Goal: Information Seeking & Learning: Find contact information

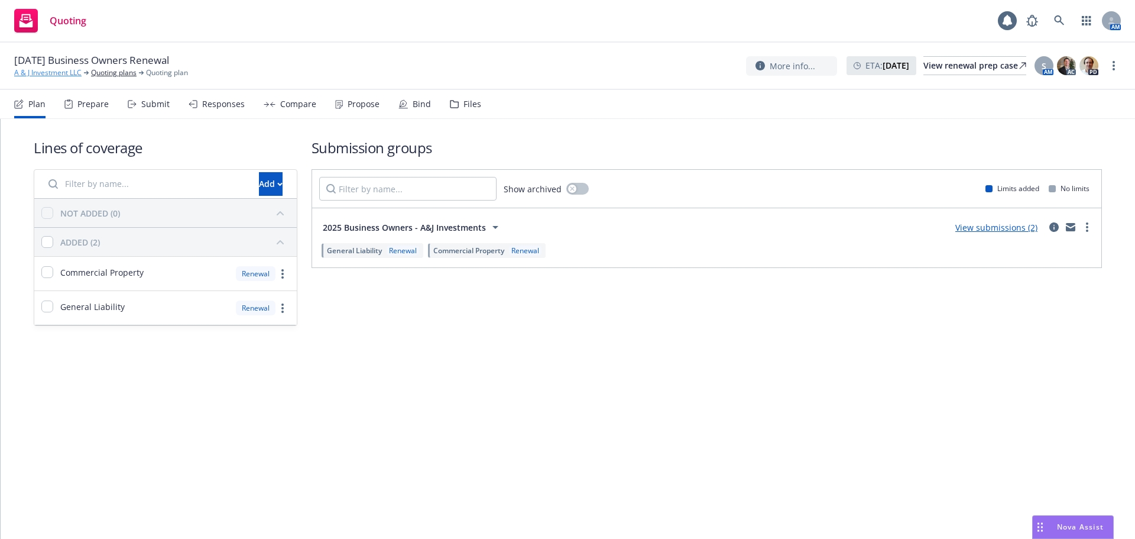
click at [44, 77] on link "A & J Investment LLC" at bounding box center [47, 72] width 67 height 11
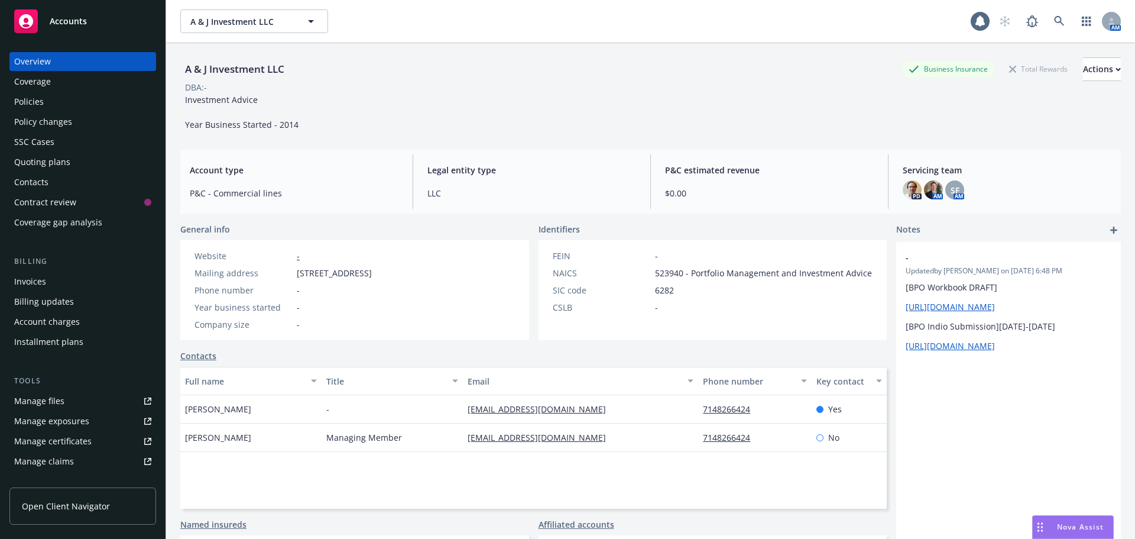
click at [47, 103] on div "Policies" at bounding box center [82, 101] width 137 height 19
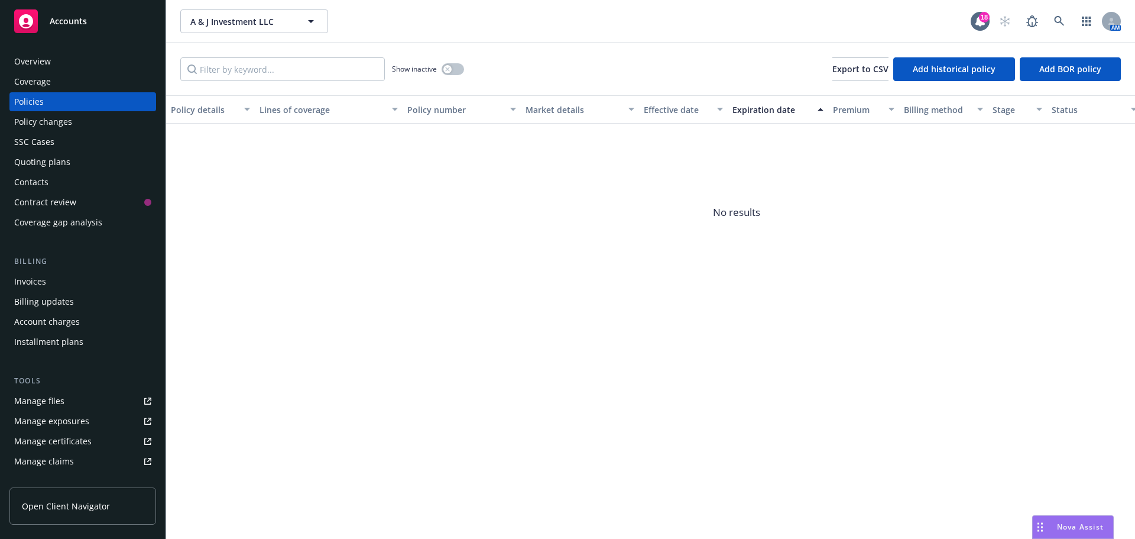
click at [89, 164] on div "Quoting plans" at bounding box center [82, 162] width 137 height 19
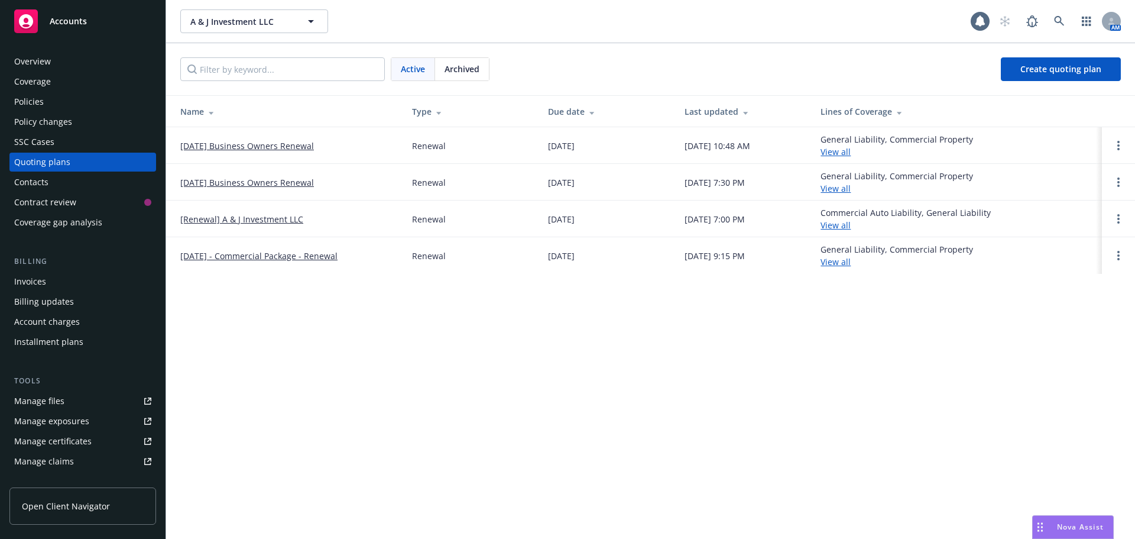
click at [237, 147] on link "08/28/25 Business Owners Renewal" at bounding box center [247, 146] width 134 height 12
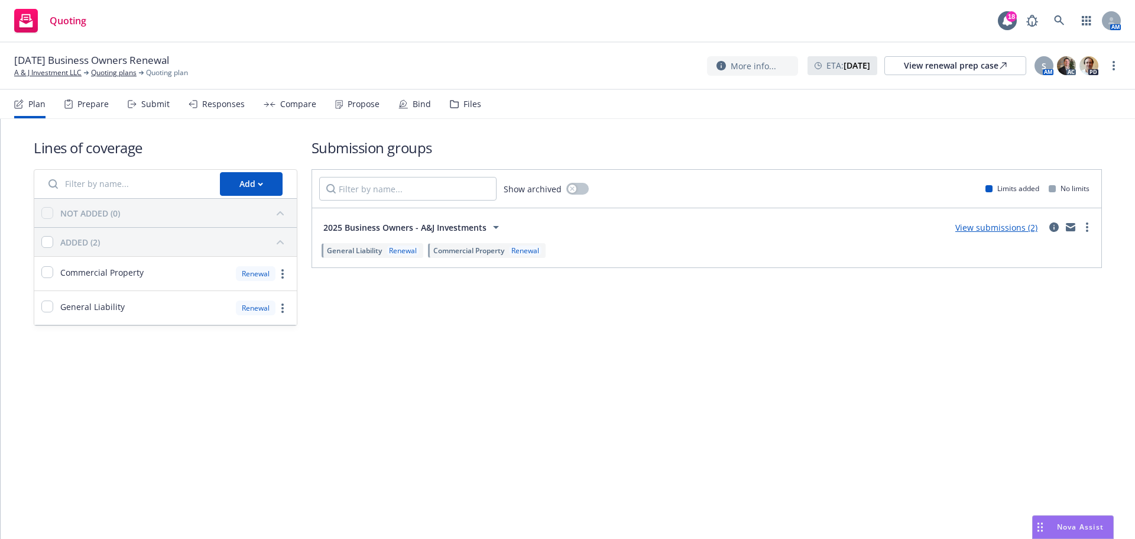
click at [401, 108] on icon at bounding box center [403, 108] width 8 height 0
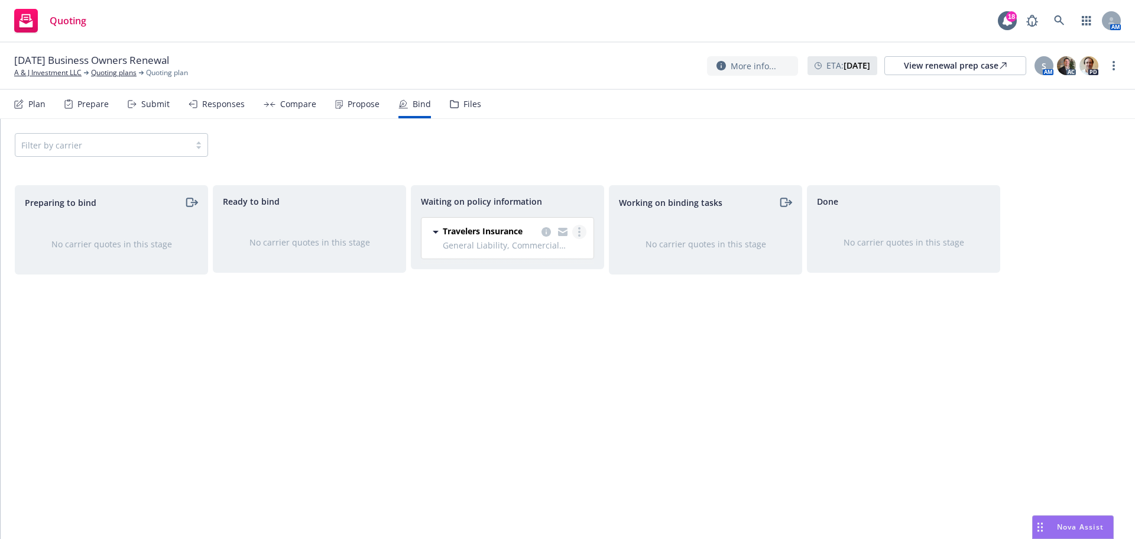
click at [581, 231] on link "more" at bounding box center [579, 232] width 14 height 14
click at [552, 263] on link "Create policies" at bounding box center [532, 256] width 107 height 24
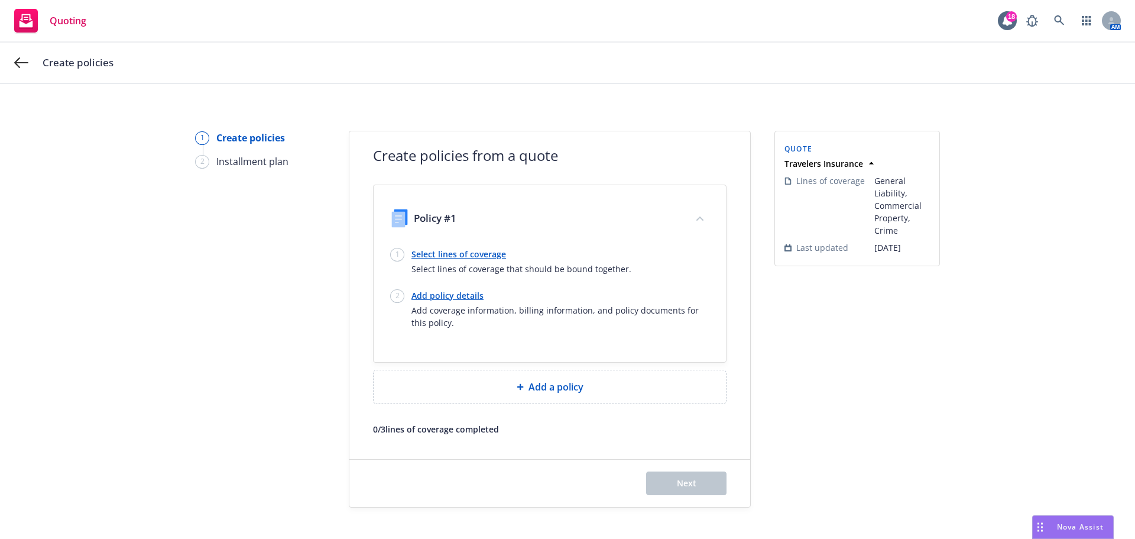
click at [417, 254] on link "Select lines of coverage" at bounding box center [522, 254] width 220 height 12
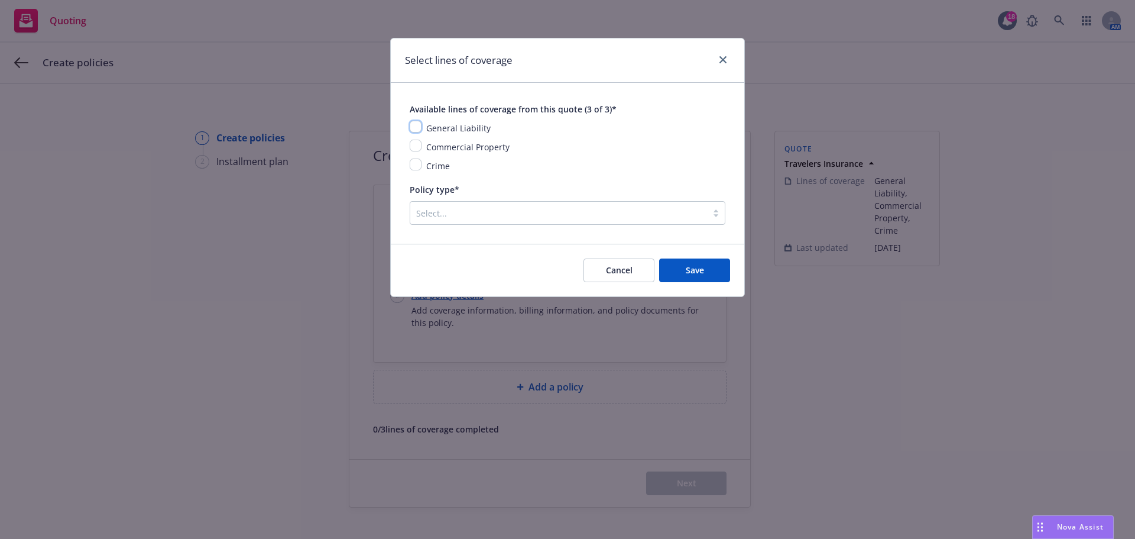
click at [418, 128] on input "checkbox" at bounding box center [416, 127] width 12 height 12
checkbox input "true"
click at [418, 140] on input "checkbox" at bounding box center [416, 146] width 12 height 12
checkbox input "true"
click at [418, 164] on input "checkbox" at bounding box center [416, 164] width 12 height 12
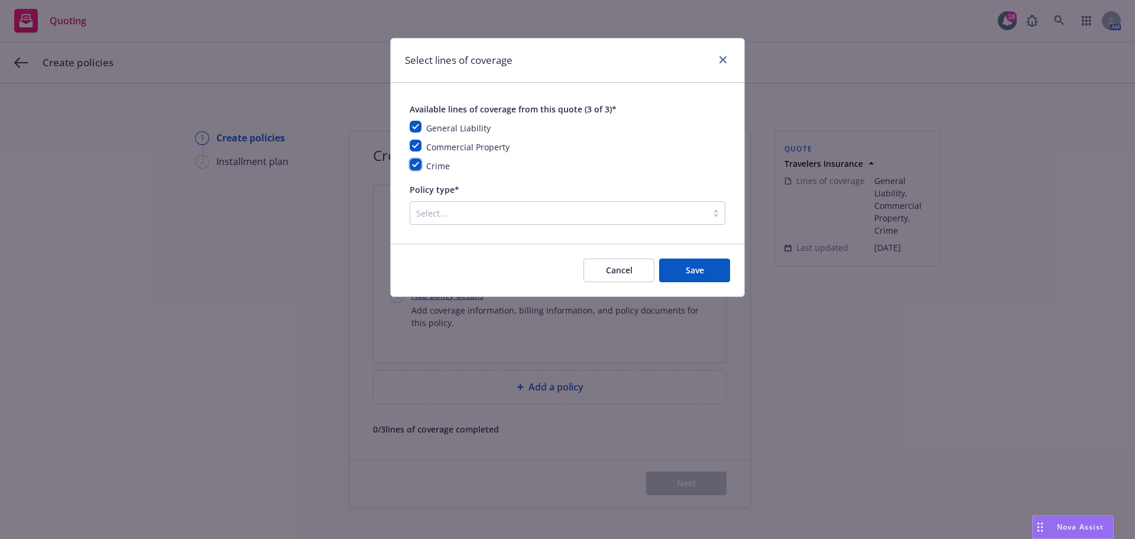
checkbox input "true"
click at [617, 212] on div at bounding box center [558, 213] width 285 height 14
paste input "Business Owners Policy"
type input "Business Owners Policy"
click at [602, 218] on div at bounding box center [558, 213] width 285 height 14
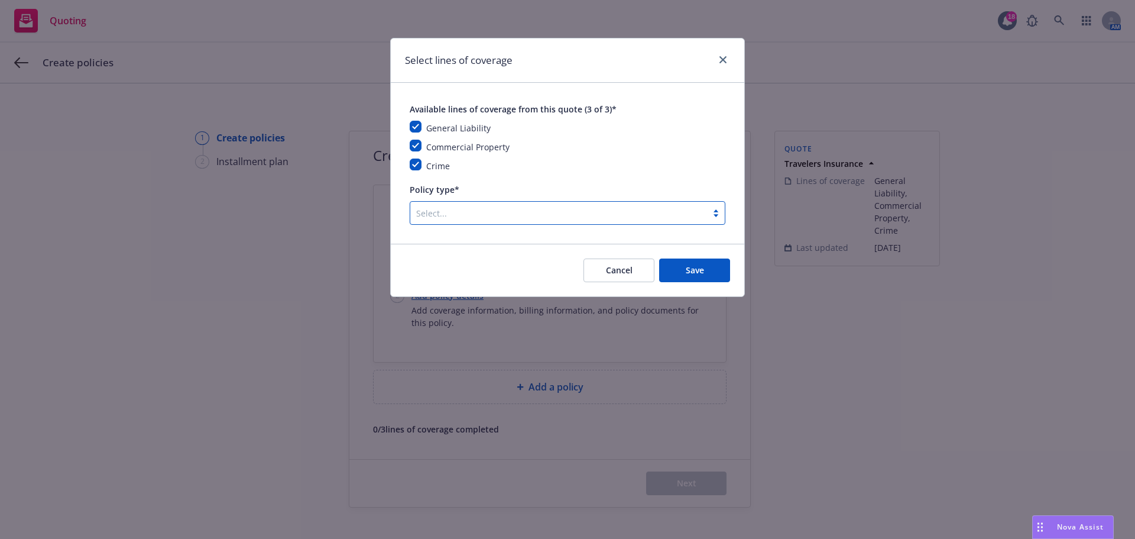
click at [601, 218] on div at bounding box center [558, 213] width 285 height 14
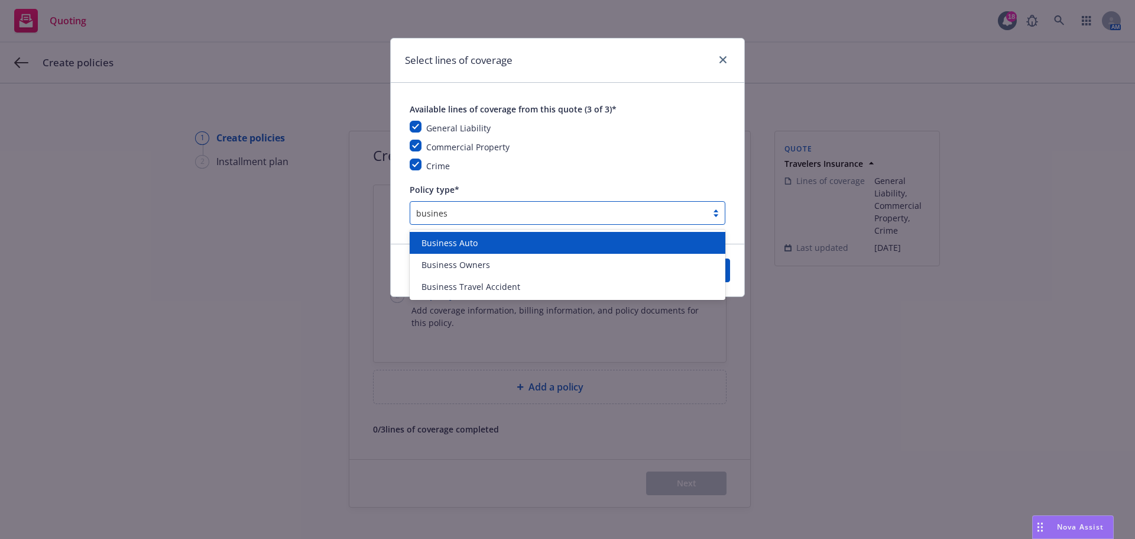
type input "business"
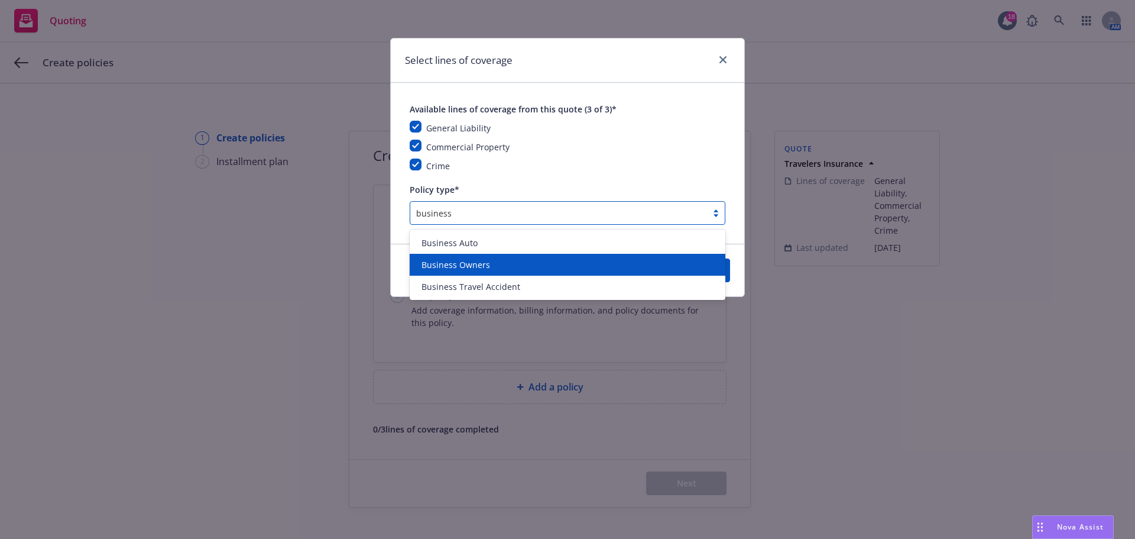
drag, startPoint x: 627, startPoint y: 265, endPoint x: 650, endPoint y: 268, distance: 23.8
click at [627, 265] on div "Business Owners" at bounding box center [568, 264] width 302 height 12
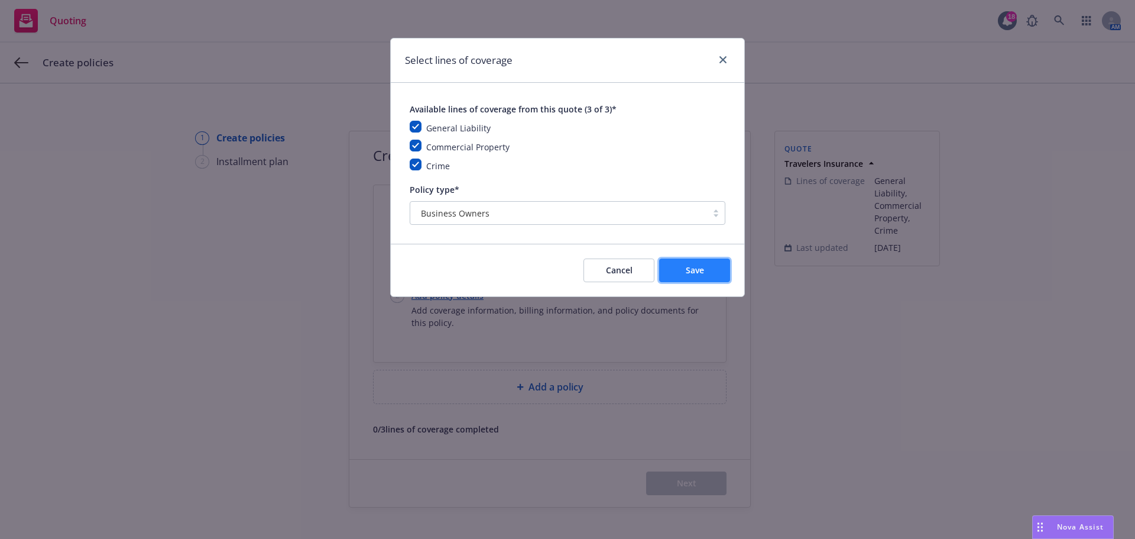
click at [670, 270] on button "Save" at bounding box center [694, 270] width 71 height 24
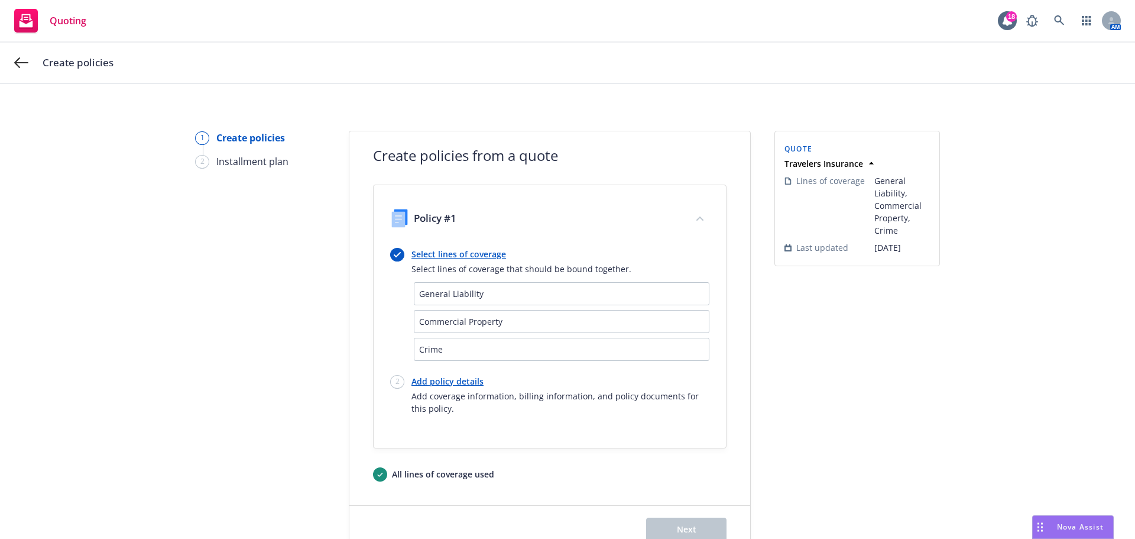
click at [414, 381] on link "Add policy details" at bounding box center [561, 381] width 298 height 12
select select "12"
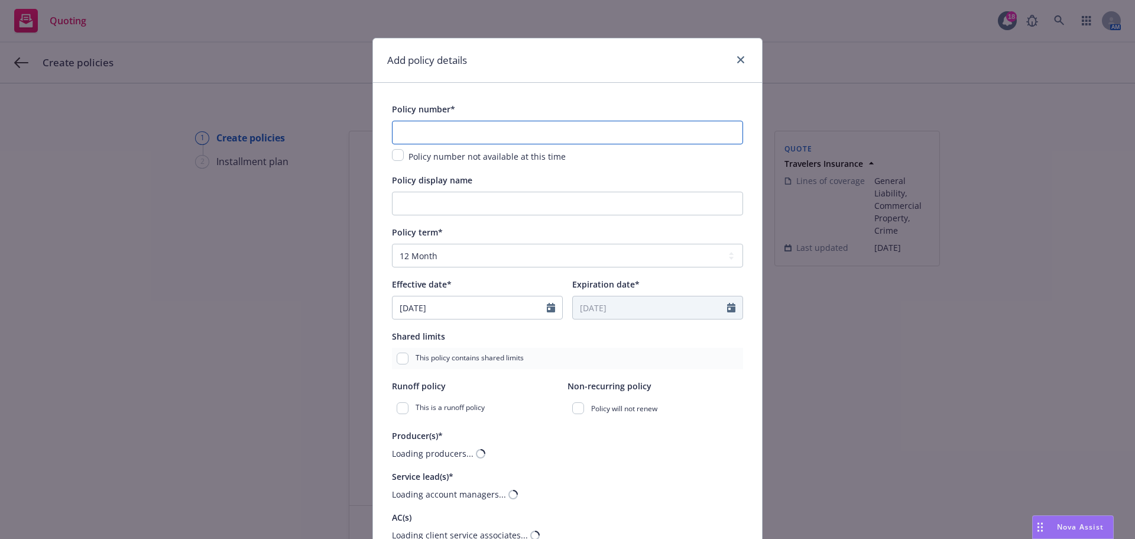
click at [439, 128] on input "text" at bounding box center [567, 133] width 351 height 24
paste input "00B5634074"
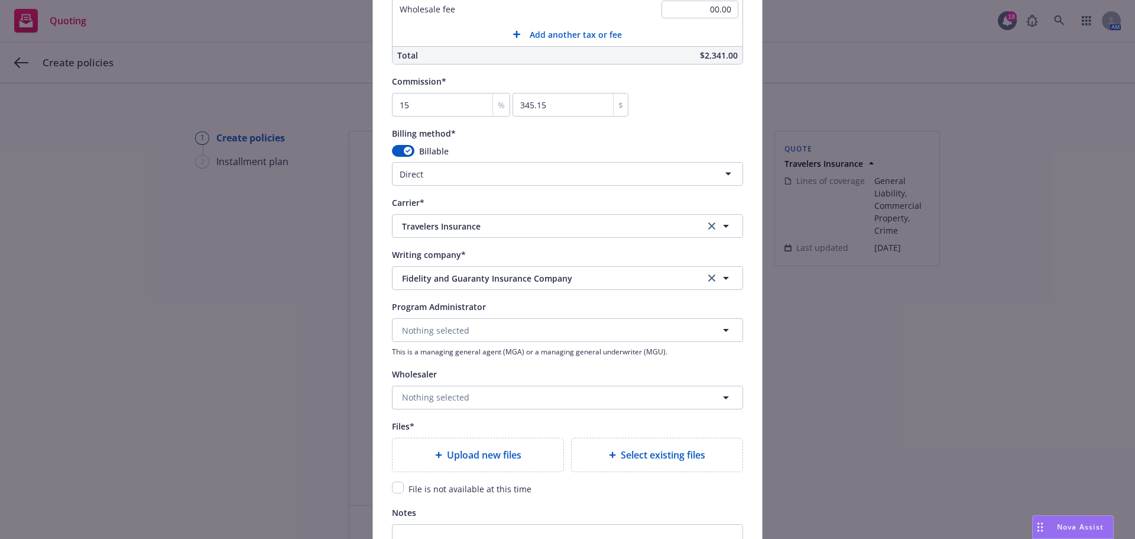
scroll to position [946, 0]
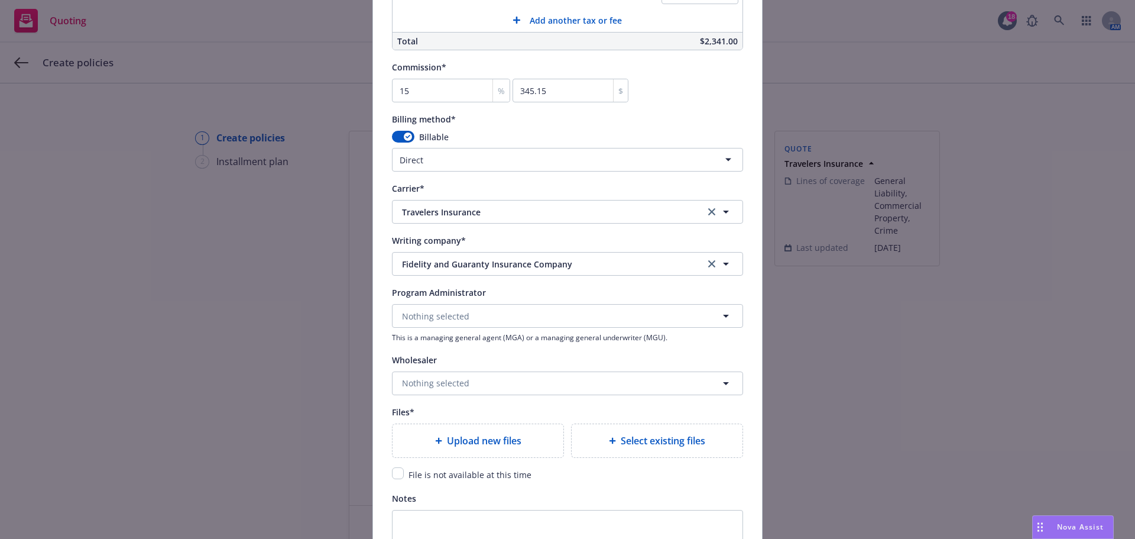
type input "00B5634074"
click at [392, 471] on input "checkbox" at bounding box center [398, 473] width 12 height 12
checkbox input "true"
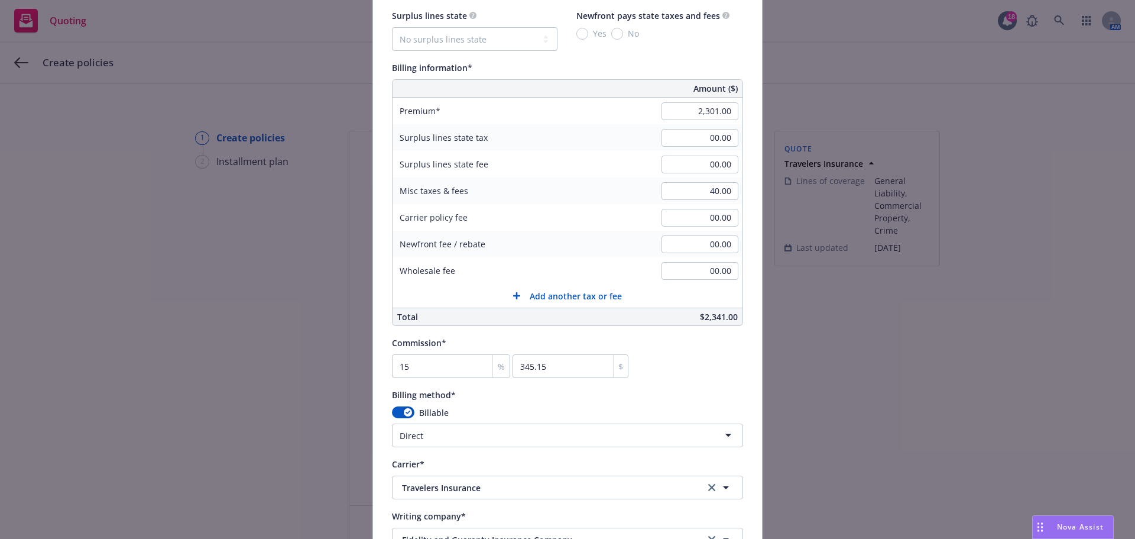
scroll to position [670, 0]
drag, startPoint x: 706, startPoint y: 315, endPoint x: 740, endPoint y: 316, distance: 33.7
click at [740, 316] on div "Policy number* 00B5634074 Policy number not available at this time Policy displ…" at bounding box center [567, 153] width 389 height 1480
copy span "$2,341.00"
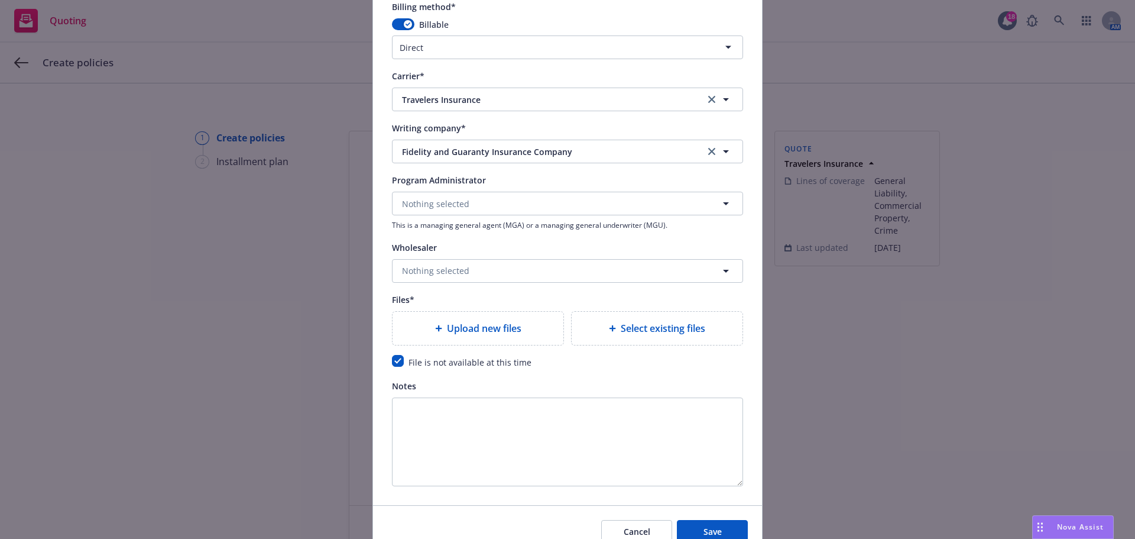
scroll to position [1116, 0]
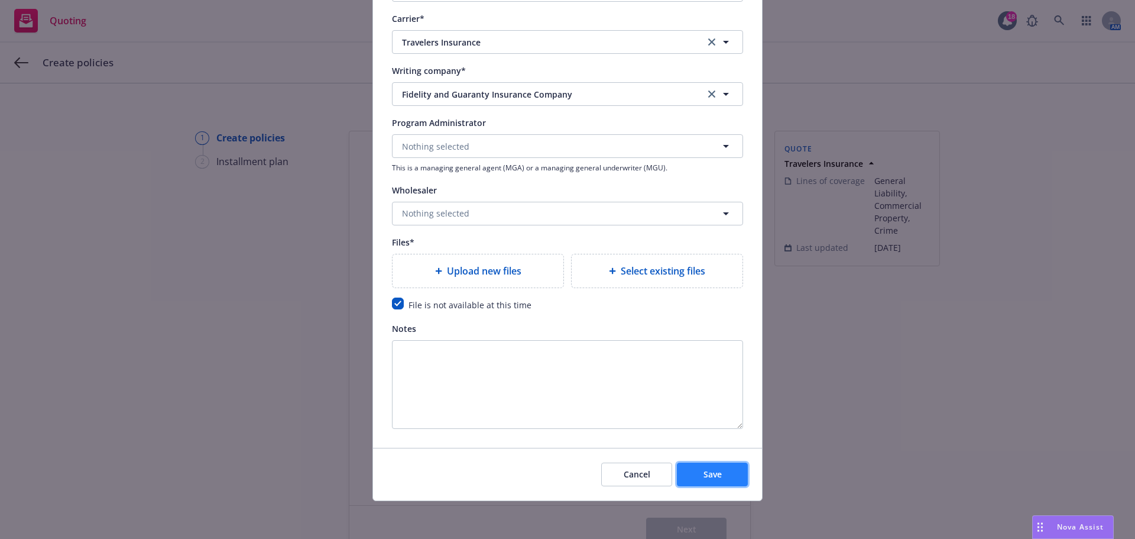
click at [734, 482] on button "Save" at bounding box center [712, 474] width 71 height 24
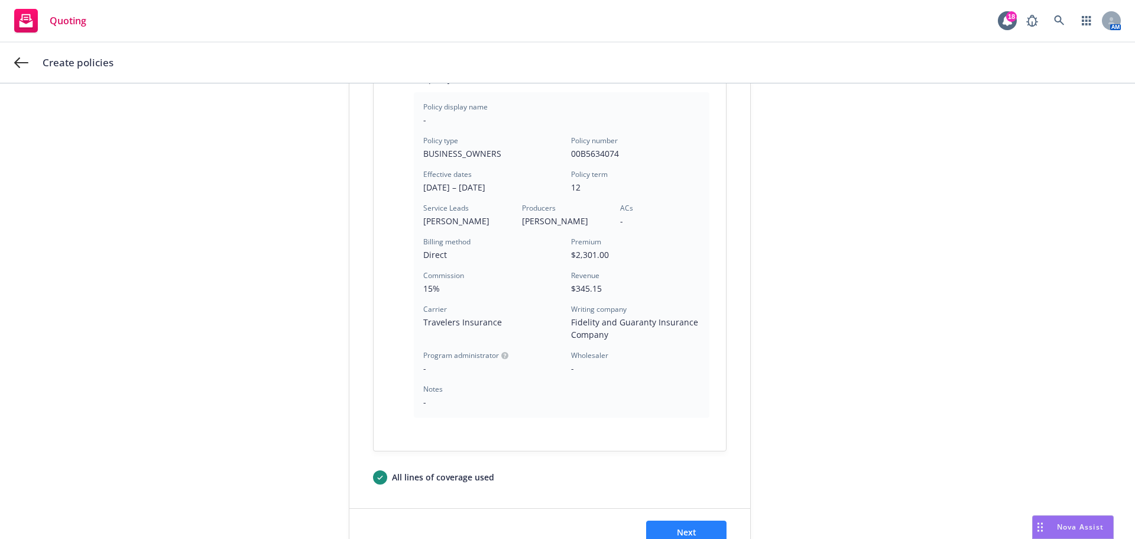
scroll to position [394, 0]
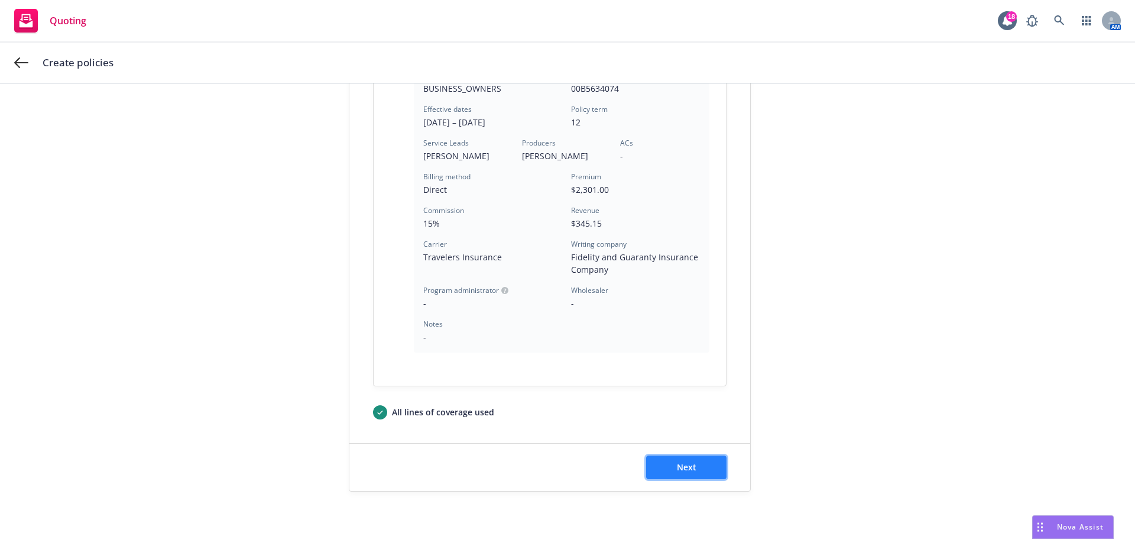
click at [699, 475] on button "Next" at bounding box center [686, 467] width 80 height 24
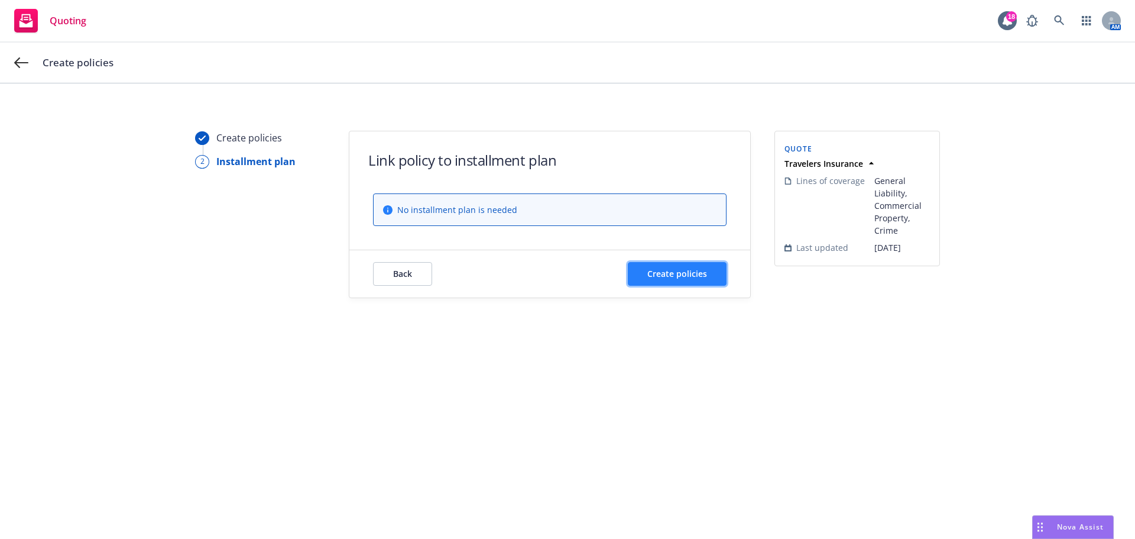
click at [707, 270] on button "Create policies" at bounding box center [677, 274] width 99 height 24
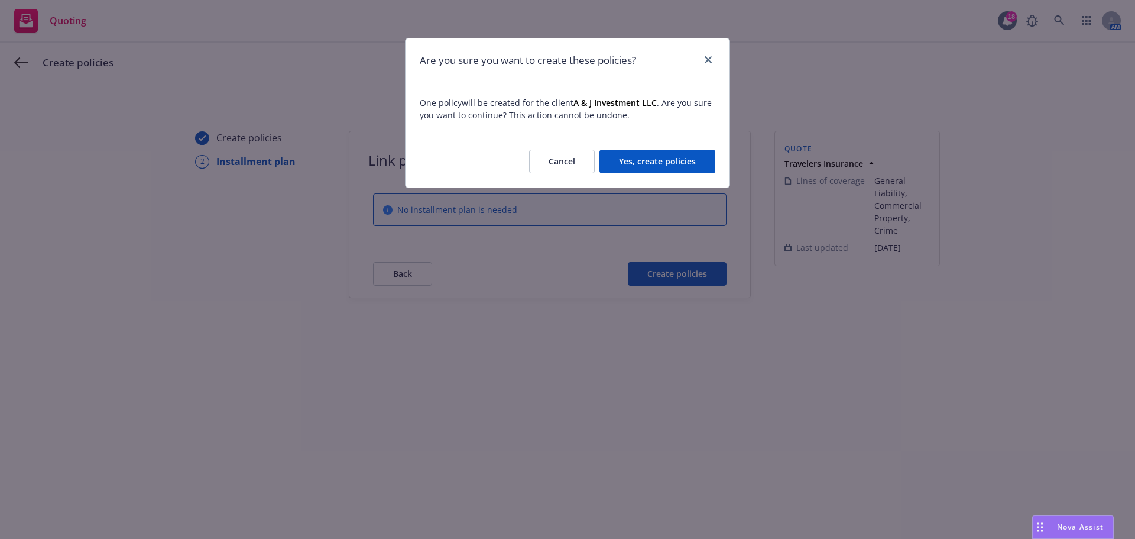
click at [670, 130] on span "One policy will be created for the client A & J Investment LLC . Are you sure y…" at bounding box center [568, 108] width 324 height 53
click at [678, 153] on button "Yes, create policies" at bounding box center [658, 162] width 116 height 24
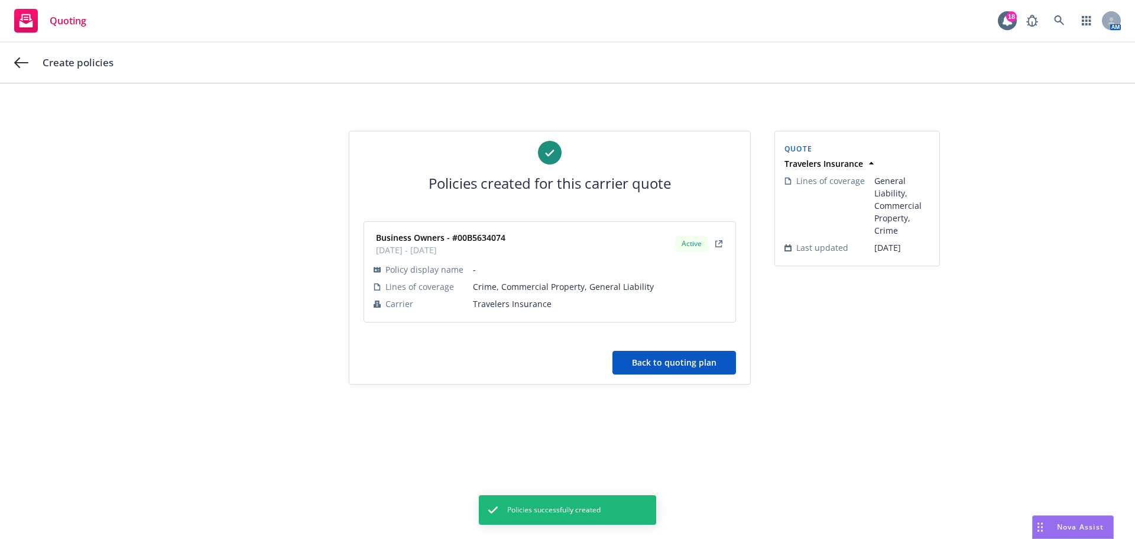
click at [706, 356] on button "Back to quoting plan" at bounding box center [675, 363] width 124 height 24
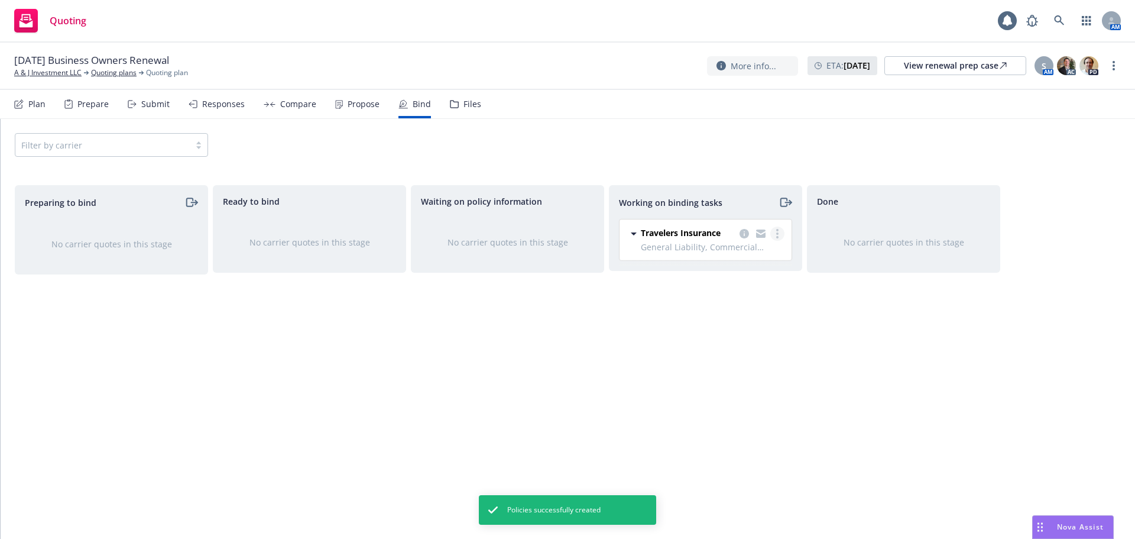
click at [776, 226] on link "more" at bounding box center [777, 233] width 14 height 14
click at [736, 277] on span "Move to done" at bounding box center [718, 281] width 82 height 11
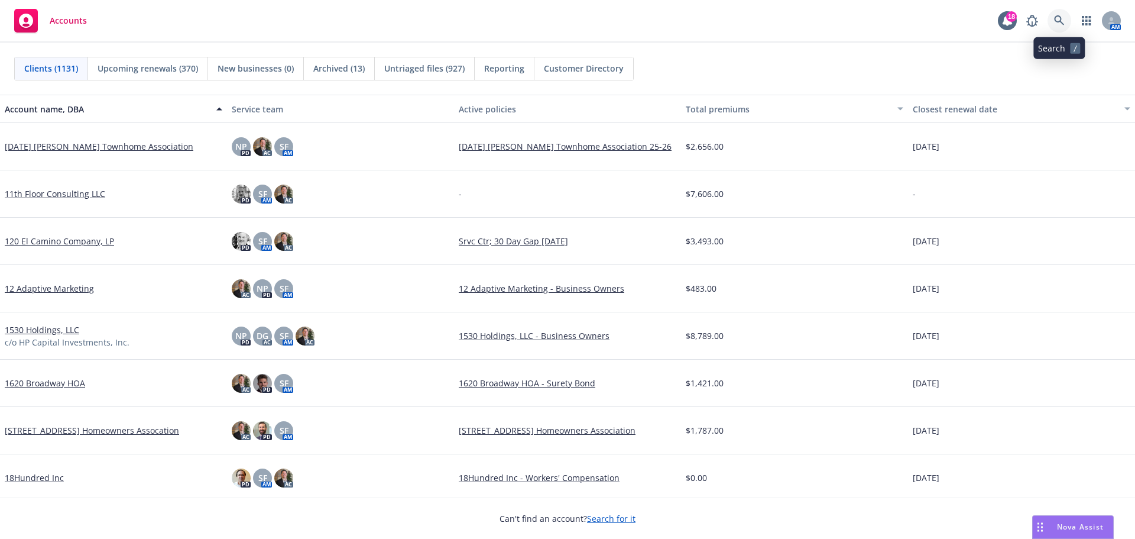
click at [1065, 22] on link at bounding box center [1060, 21] width 24 height 24
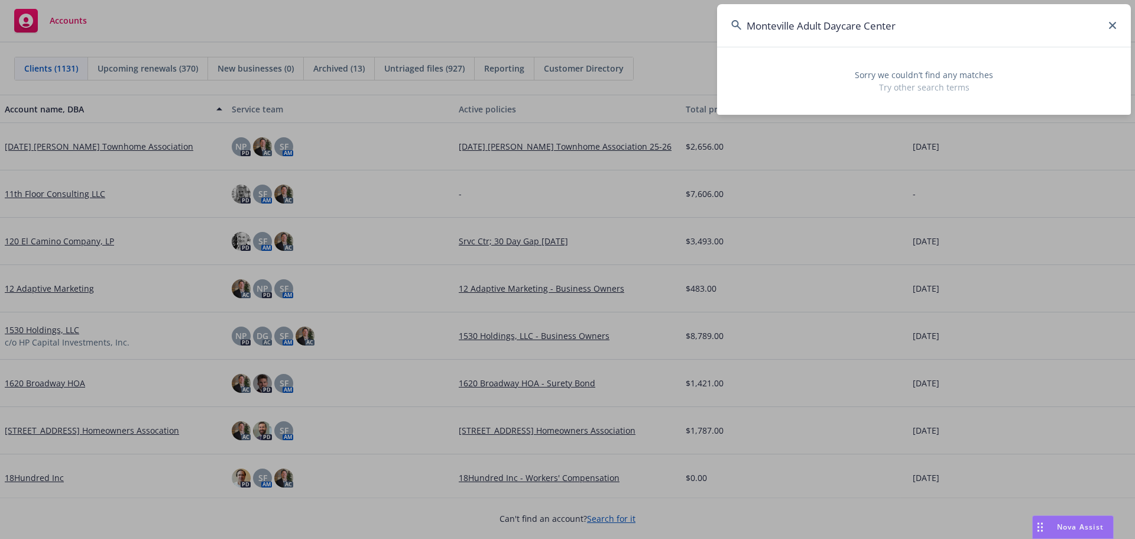
click at [996, 24] on input "Monteville Adult Daycare Center" at bounding box center [924, 25] width 414 height 43
drag, startPoint x: 796, startPoint y: 22, endPoint x: 694, endPoint y: 28, distance: 103.1
click at [694, 28] on div "Monteville Adult Daycare Center Sorry we couldn’t find any matches Try other se…" at bounding box center [567, 269] width 1135 height 539
click at [1118, 21] on input "Adult Daycare Center" at bounding box center [924, 25] width 414 height 43
type input "Adult Daycare Center"
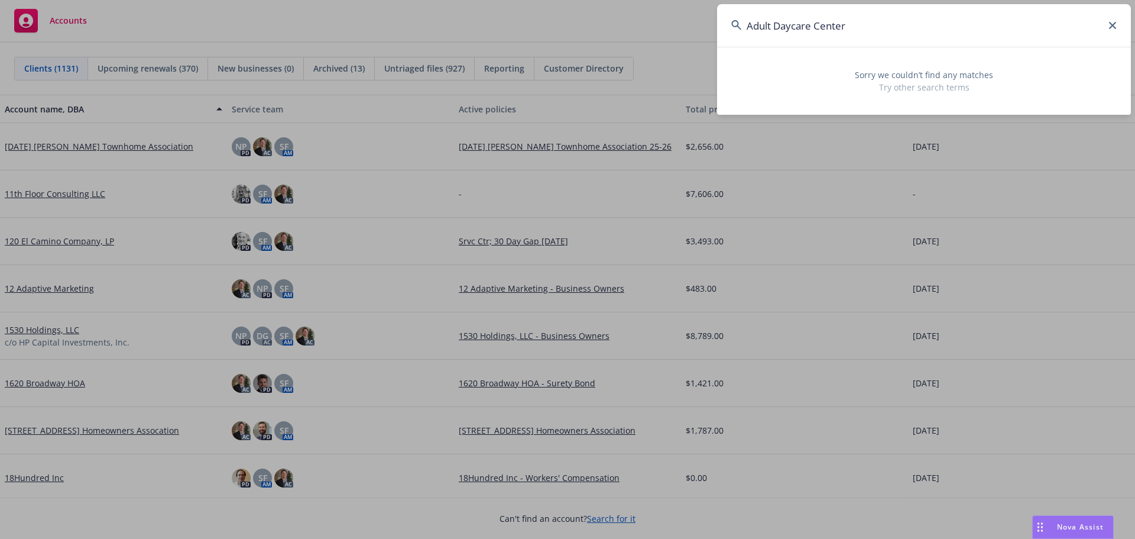
click at [1112, 23] on icon at bounding box center [1112, 25] width 7 height 7
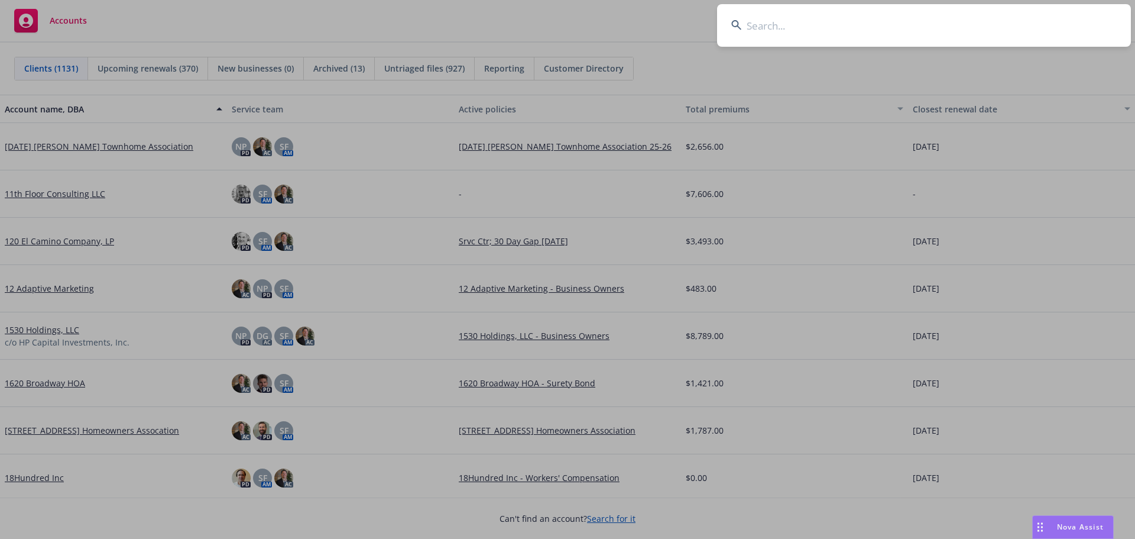
click at [766, 18] on input at bounding box center [924, 25] width 414 height 43
paste input "(323) 697-2242"
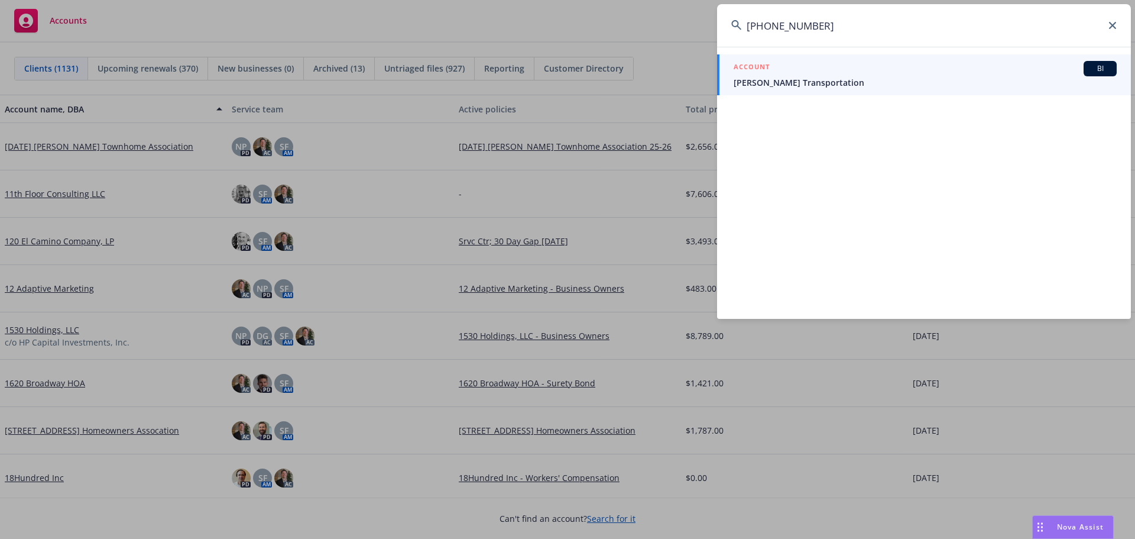
type input "(323) 697-2242"
click at [775, 71] on div "ACCOUNT BI" at bounding box center [925, 68] width 383 height 15
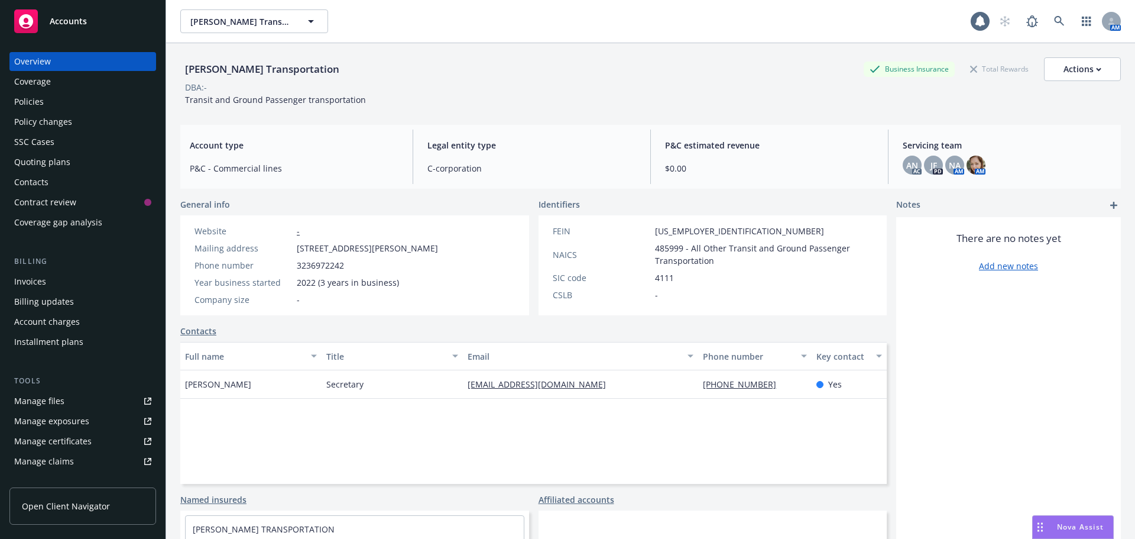
click at [555, 429] on div "Full name Title Email Phone number Key contact Stella Baronian Secretary stella…" at bounding box center [533, 413] width 707 height 142
click at [52, 96] on div "Policies" at bounding box center [82, 101] width 137 height 19
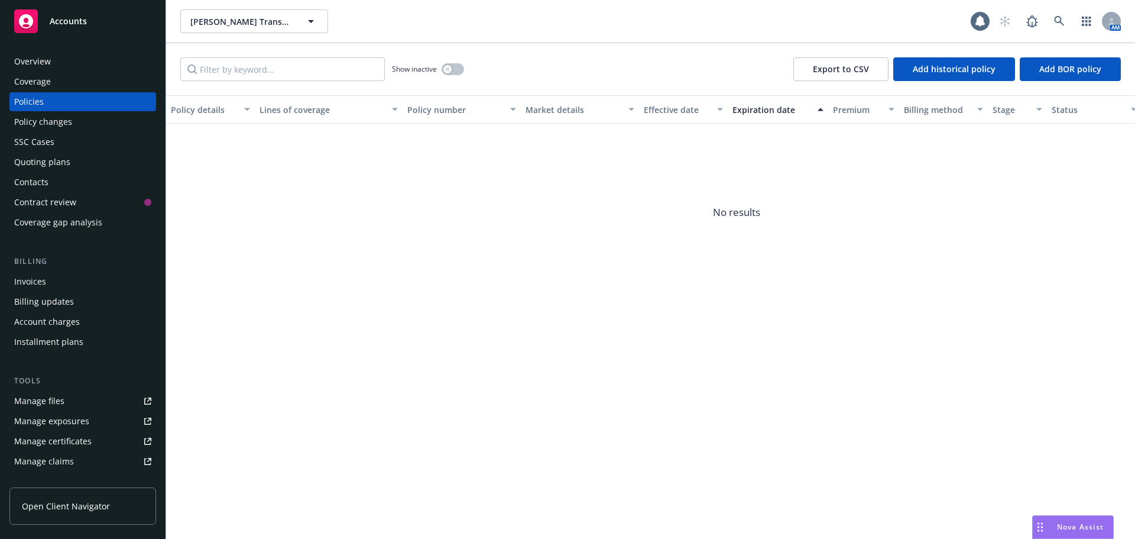
click at [44, 60] on div "Overview" at bounding box center [32, 61] width 37 height 19
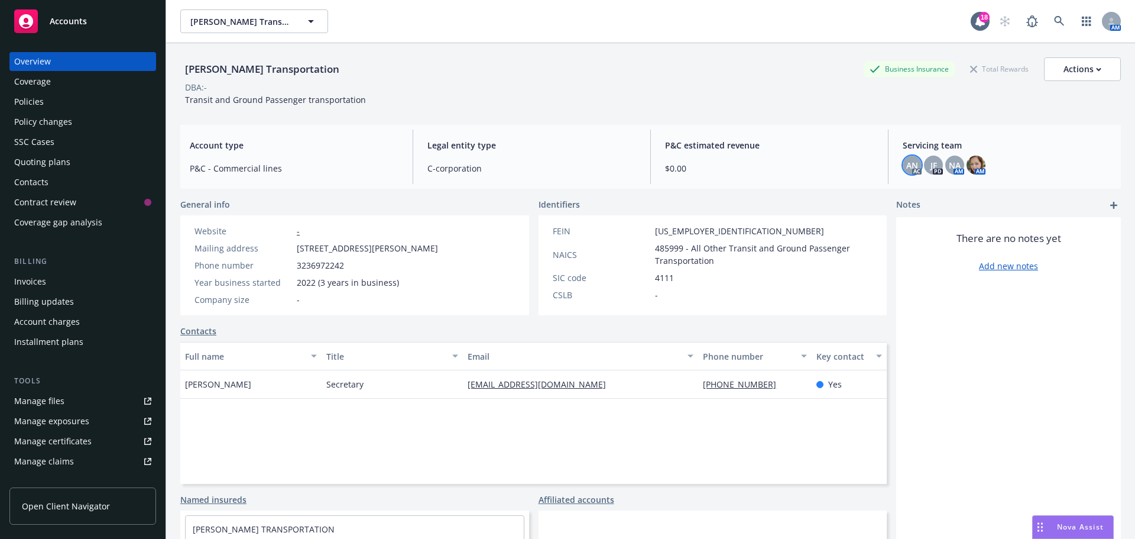
click at [906, 166] on span "AN" at bounding box center [912, 165] width 12 height 12
click at [945, 167] on div "NA" at bounding box center [954, 165] width 19 height 19
click at [64, 59] on div "Overview" at bounding box center [82, 61] width 137 height 19
click at [79, 102] on div "Policies" at bounding box center [82, 101] width 137 height 19
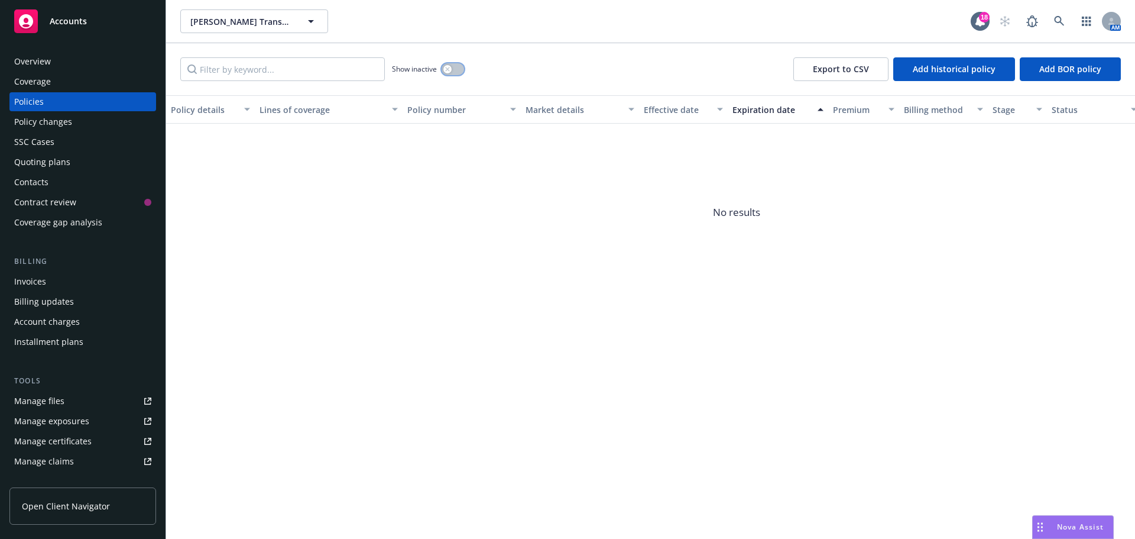
click at [459, 69] on button "button" at bounding box center [453, 69] width 22 height 12
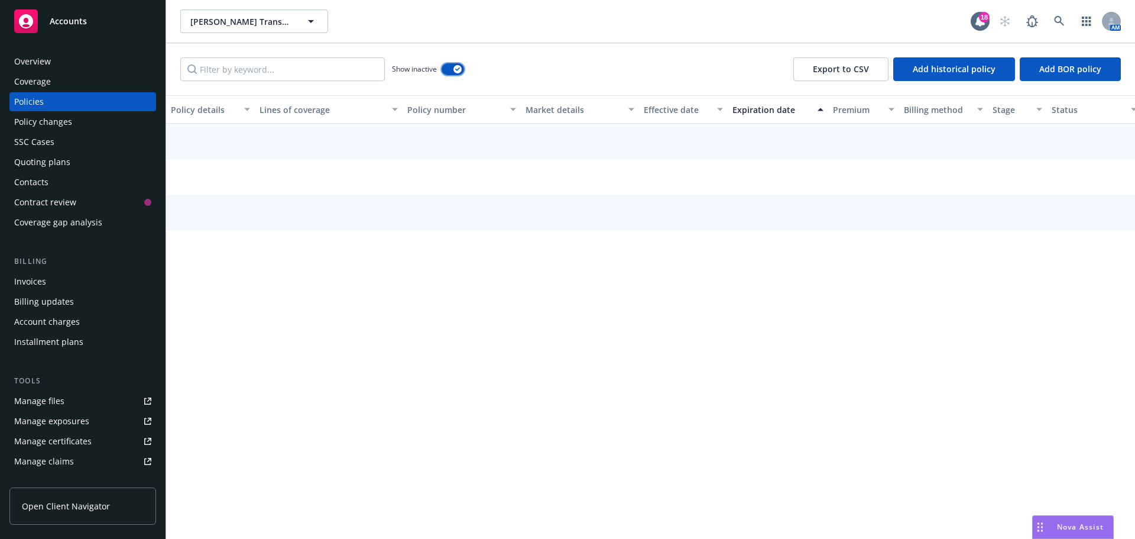
click at [445, 71] on button "button" at bounding box center [453, 69] width 22 height 12
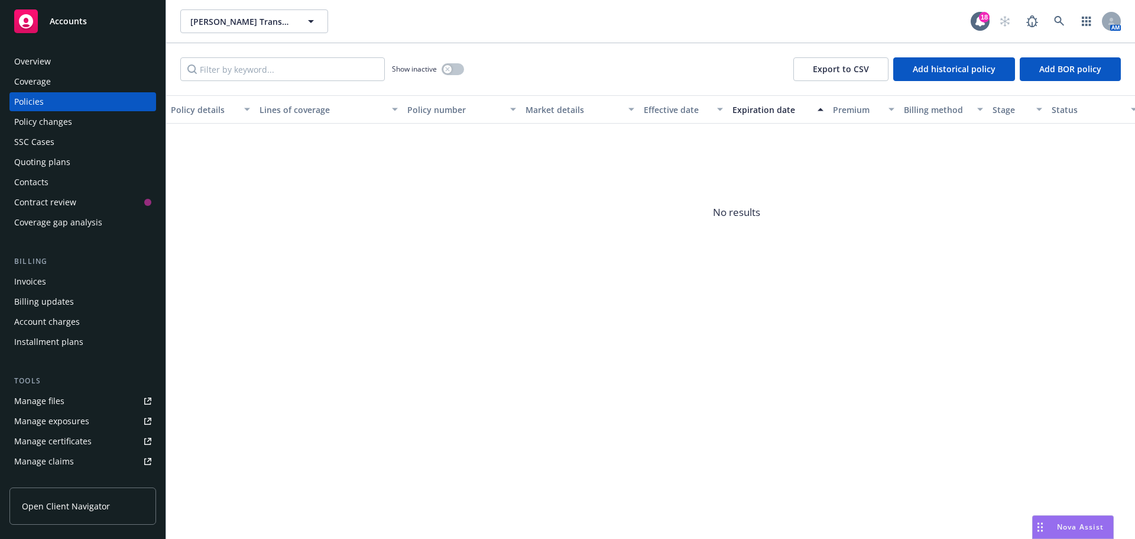
click at [104, 67] on div "Overview" at bounding box center [82, 61] width 137 height 19
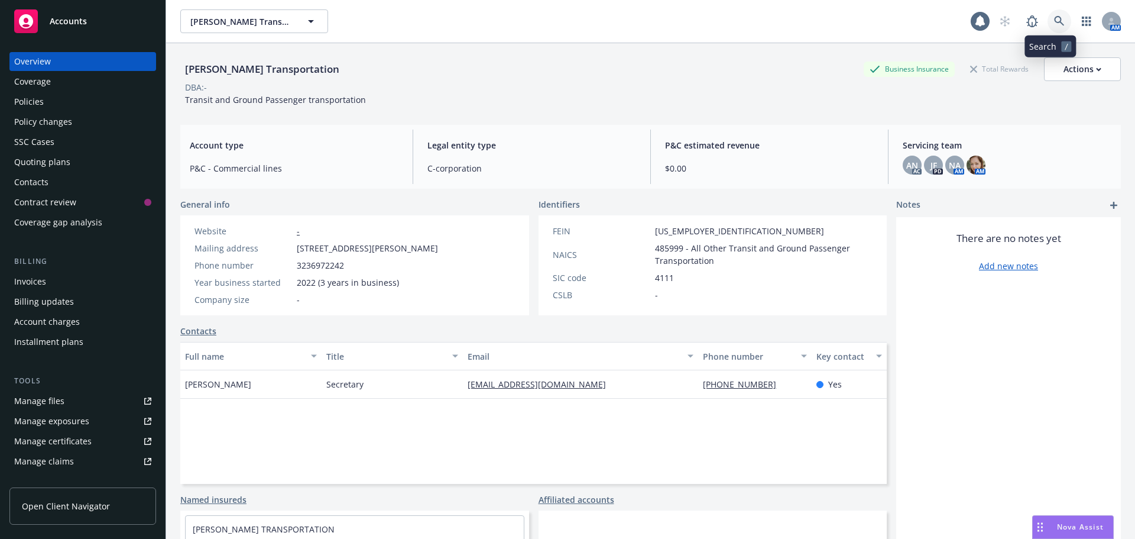
click at [1054, 28] on link at bounding box center [1060, 21] width 24 height 24
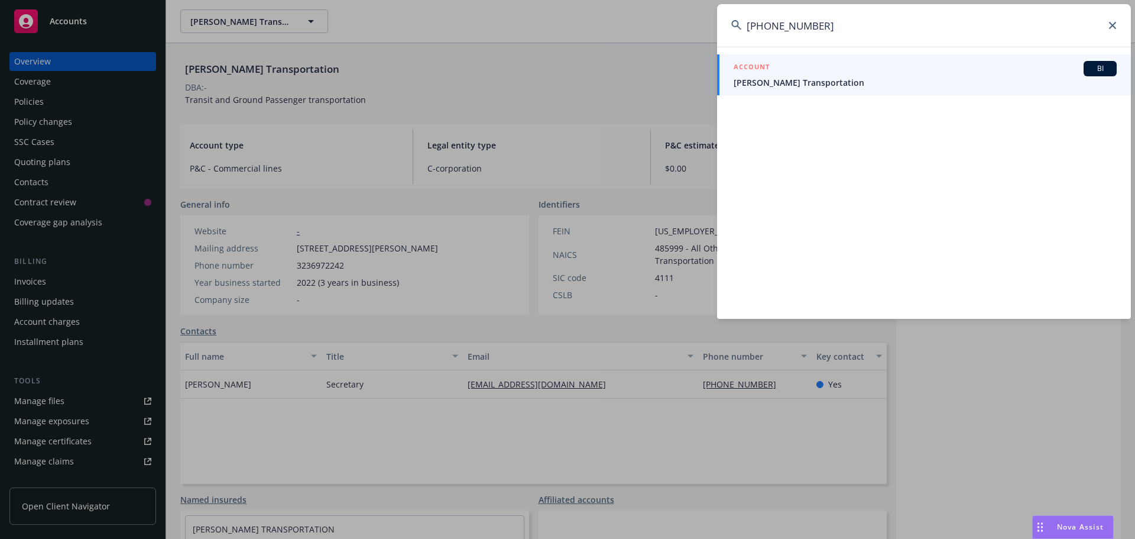
click at [793, 28] on input "(323) 697-2242" at bounding box center [924, 25] width 414 height 43
type input "3236972242"
click at [876, 138] on div "ACCOUNT BI Harout Transportation" at bounding box center [924, 183] width 414 height 272
click at [1112, 22] on icon at bounding box center [1112, 25] width 7 height 7
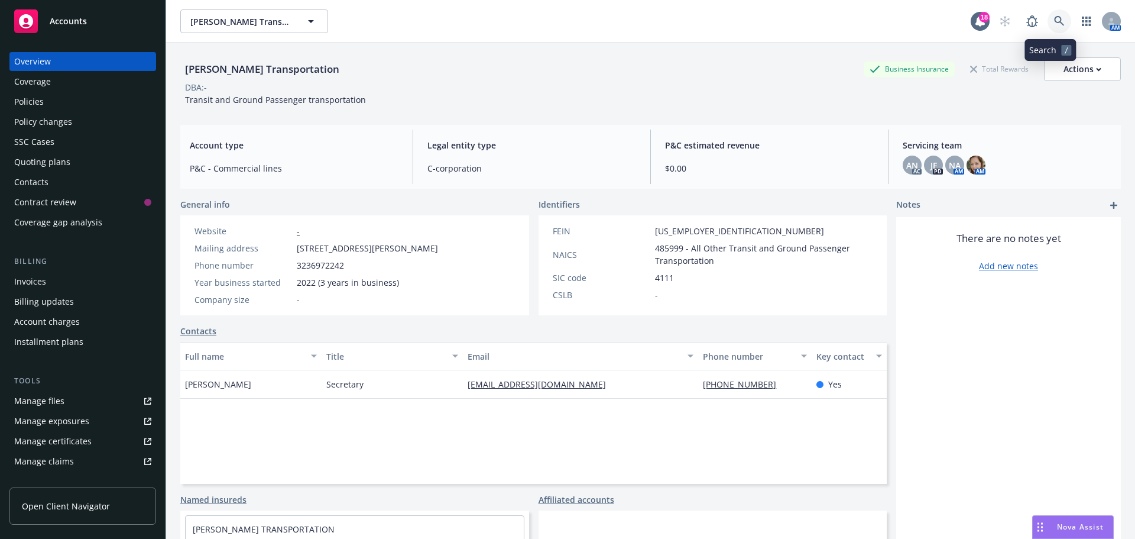
click at [1057, 22] on link at bounding box center [1060, 21] width 24 height 24
click at [1082, 24] on icon "button" at bounding box center [1086, 21] width 9 height 9
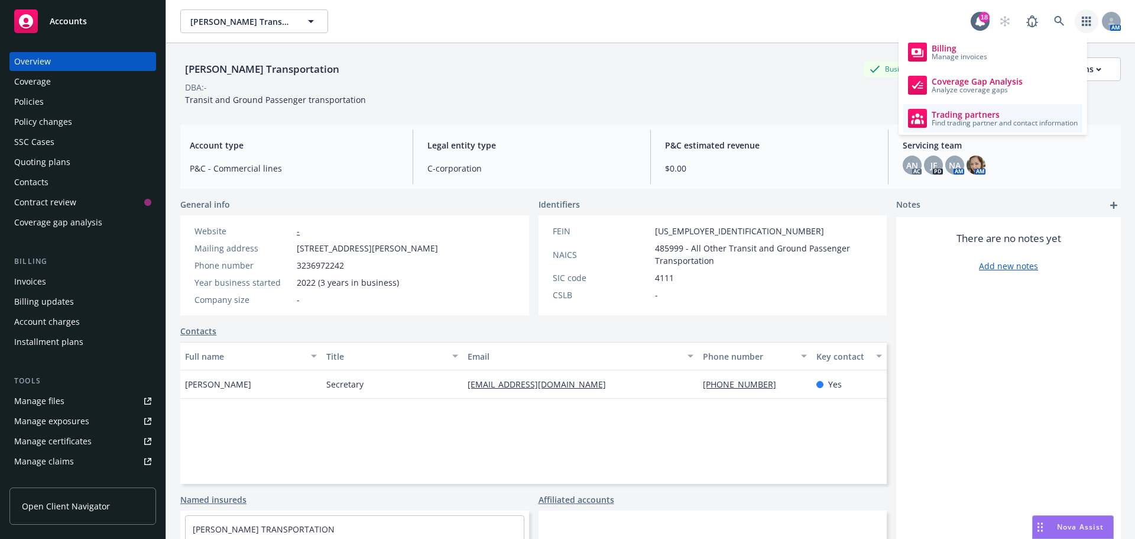
click at [984, 119] on span "Find trading partner and contact information" at bounding box center [1005, 122] width 146 height 7
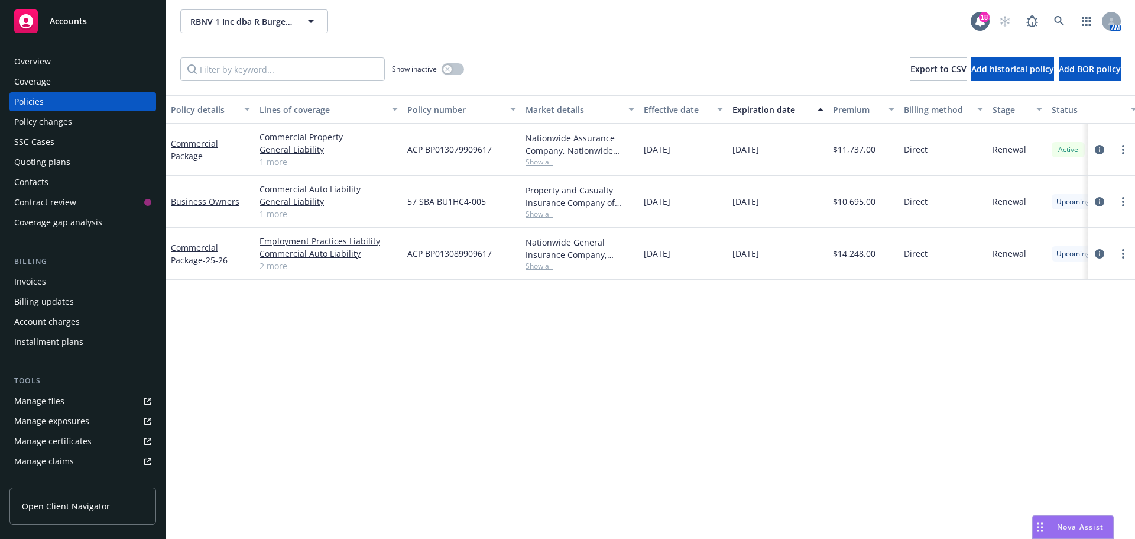
click at [545, 218] on span "Show all" at bounding box center [580, 214] width 109 height 10
drag, startPoint x: 890, startPoint y: 378, endPoint x: 898, endPoint y: 371, distance: 10.9
click at [891, 377] on div "Policy details Lines of coverage Policy number Market details Effective date Ex…" at bounding box center [650, 316] width 969 height 443
click at [1118, 256] on link "more" at bounding box center [1123, 254] width 14 height 14
click at [1068, 426] on link "Copy logging email" at bounding box center [1060, 420] width 139 height 24
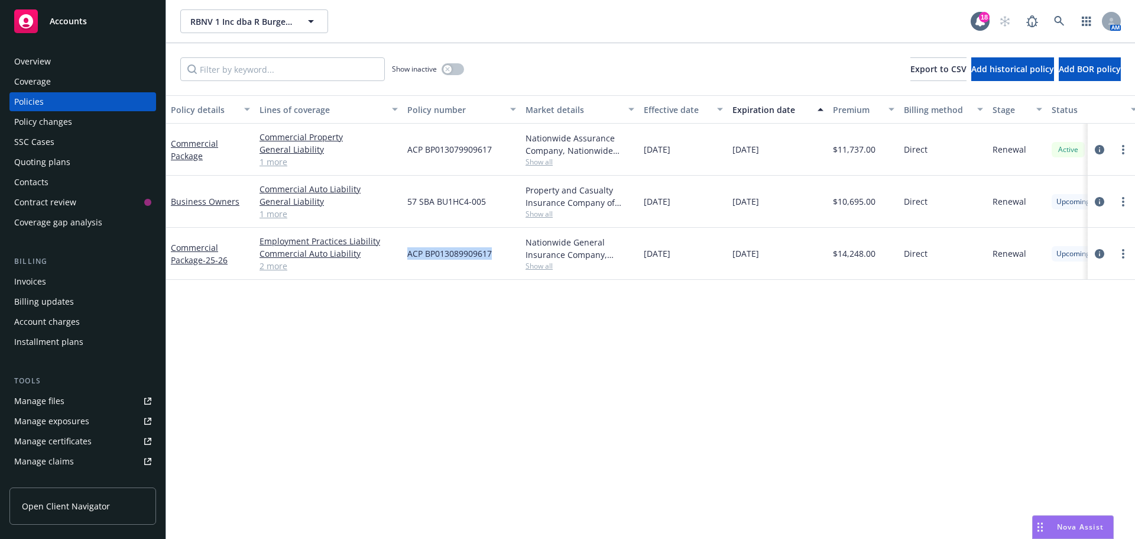
drag, startPoint x: 504, startPoint y: 259, endPoint x: 396, endPoint y: 263, distance: 108.9
click at [396, 263] on div "Commercial Package - 25-26 Employment Practices Liability Commercial Auto Liabi…" at bounding box center [736, 254] width 1141 height 52
copy div "ACP BP013089909617"
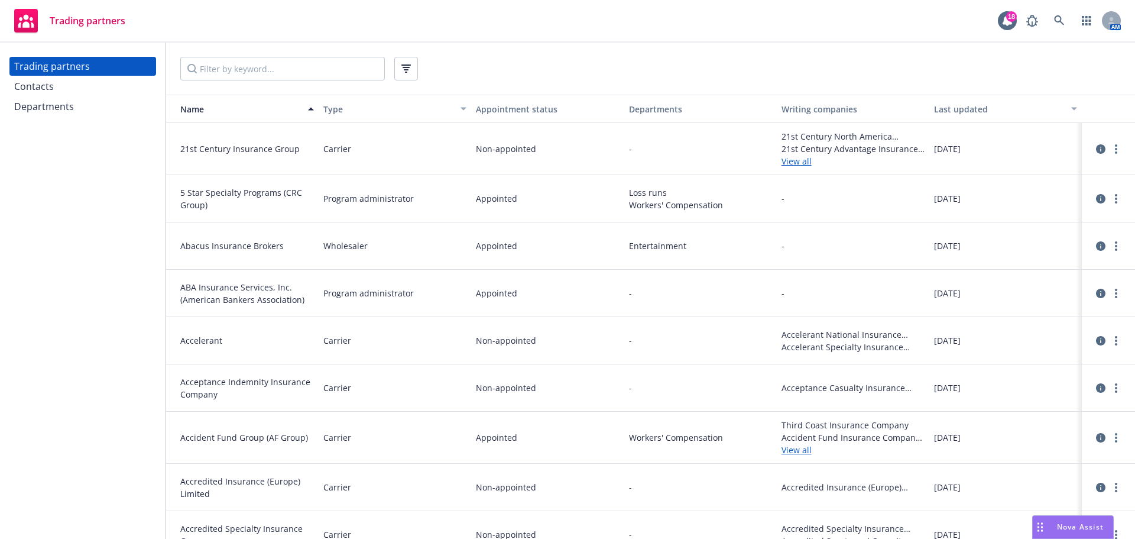
click at [59, 97] on div "Departments" at bounding box center [44, 106] width 60 height 19
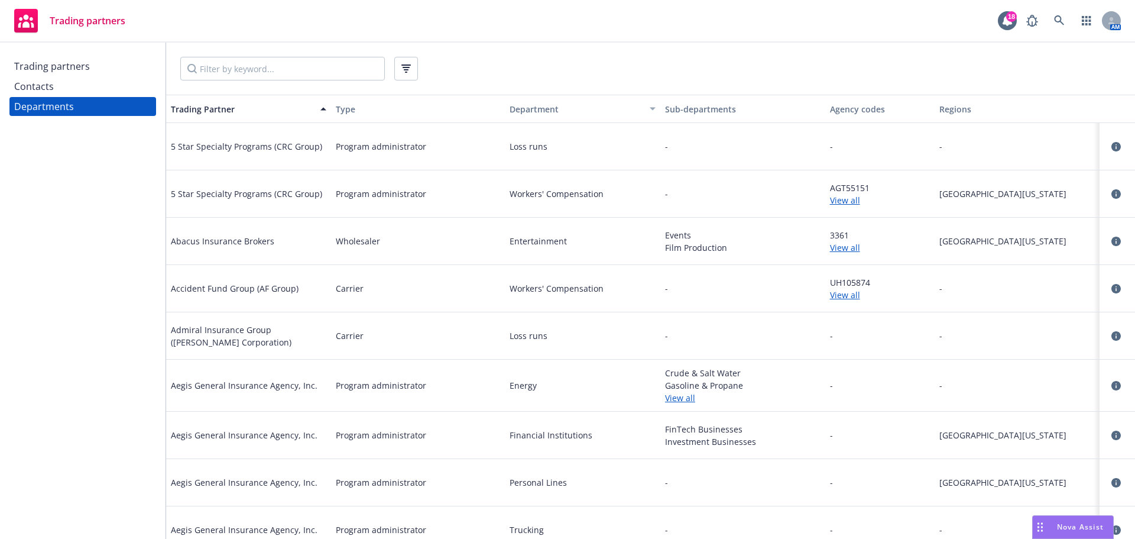
click at [113, 91] on div "Contacts" at bounding box center [82, 86] width 137 height 19
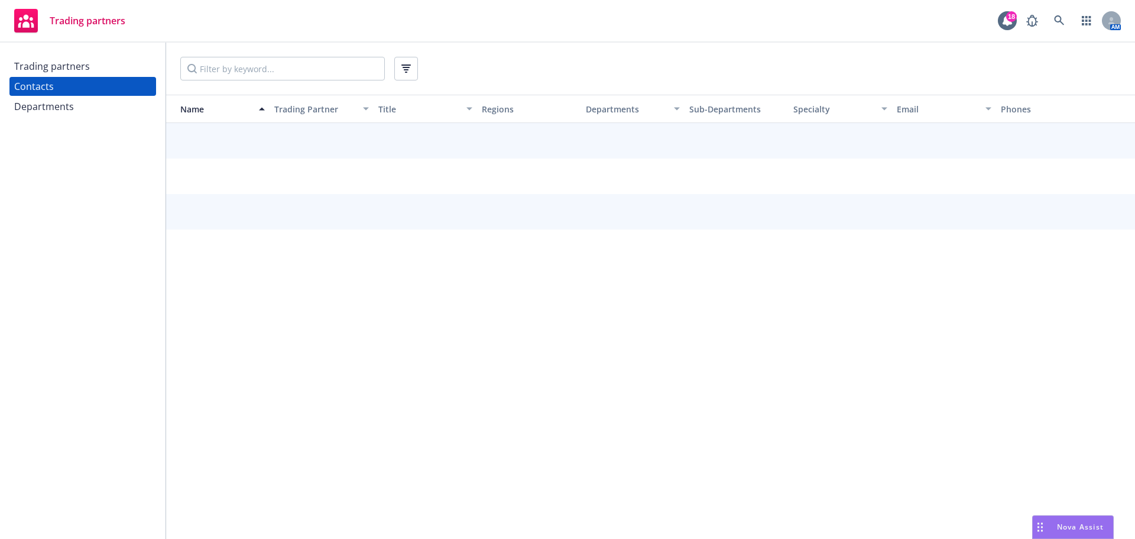
click at [231, 77] on input "Filter by keyword..." at bounding box center [282, 69] width 205 height 24
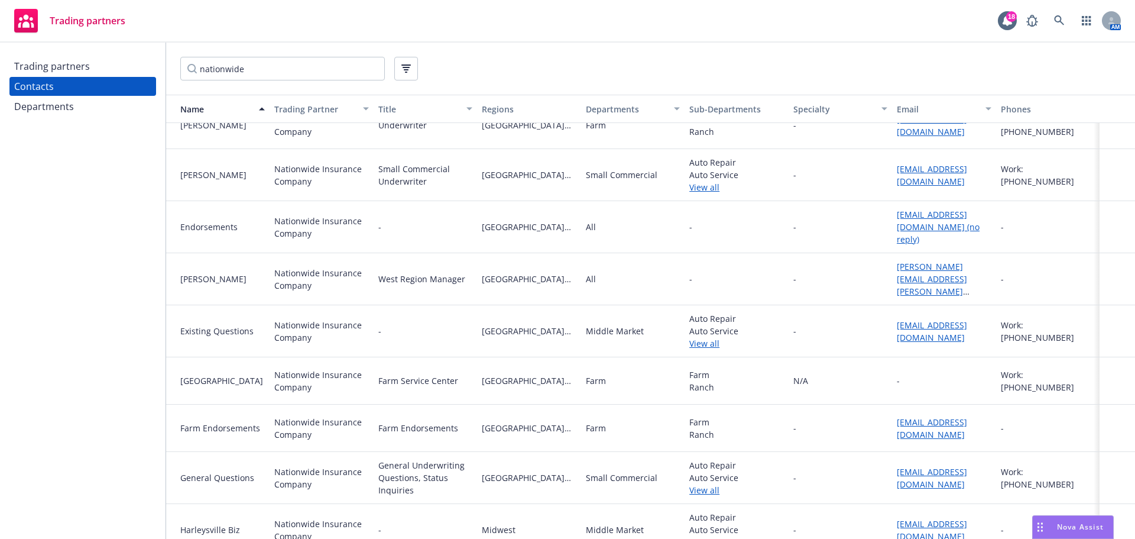
scroll to position [473, 0]
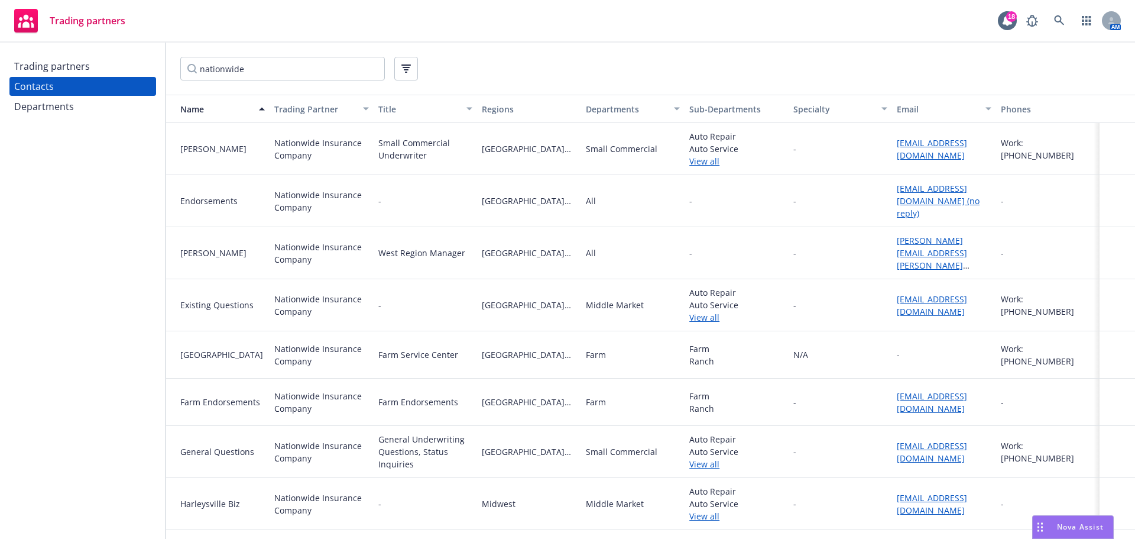
type input "nationwide"
drag, startPoint x: 976, startPoint y: 208, endPoint x: 869, endPoint y: 187, distance: 109.0
click at [869, 187] on div "Endorsements Nationwide Insurance Company - [GEOGRAPHIC_DATA][US_STATE] All - -…" at bounding box center [650, 201] width 969 height 52
click at [869, 189] on div "-" at bounding box center [840, 201] width 103 height 52
drag, startPoint x: 860, startPoint y: 195, endPoint x: 921, endPoint y: 212, distance: 63.3
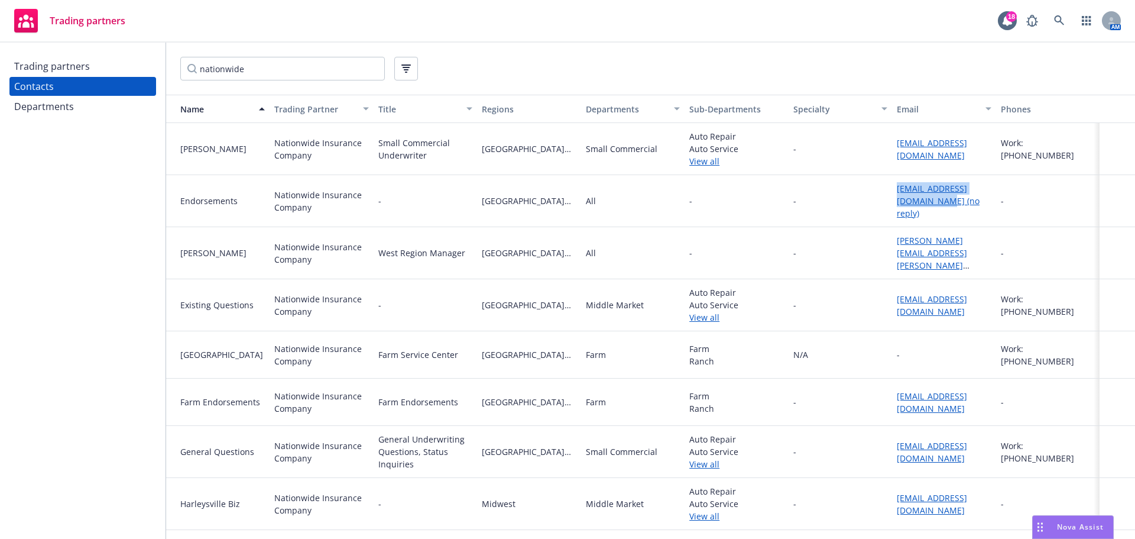
click at [921, 212] on div "Endorsements Nationwide Insurance Company - [GEOGRAPHIC_DATA][US_STATE] All - -…" at bounding box center [650, 201] width 969 height 52
copy div "[EMAIL_ADDRESS][DOMAIN_NAME]"
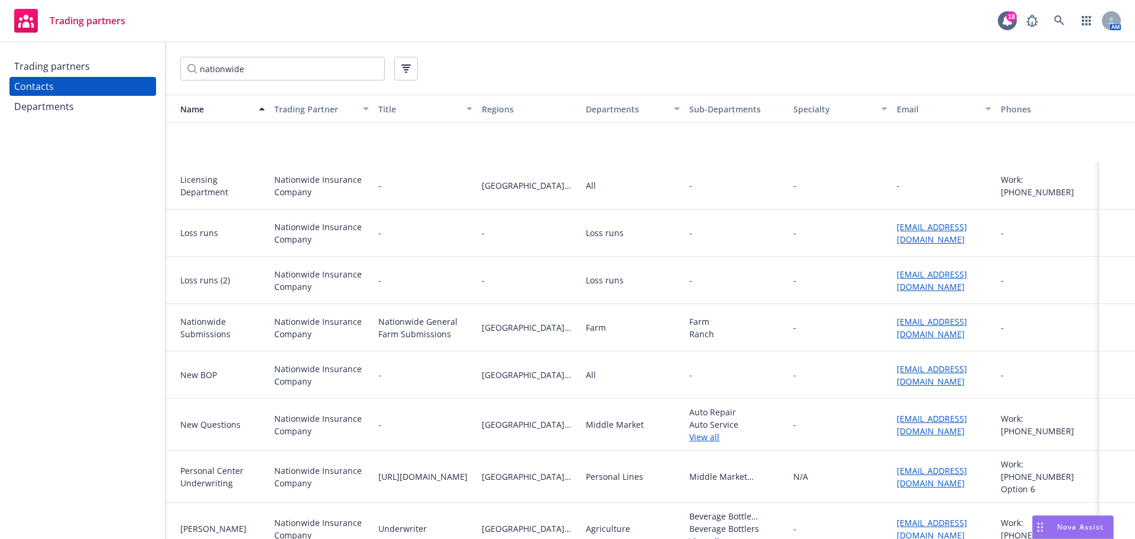
scroll to position [1301, 0]
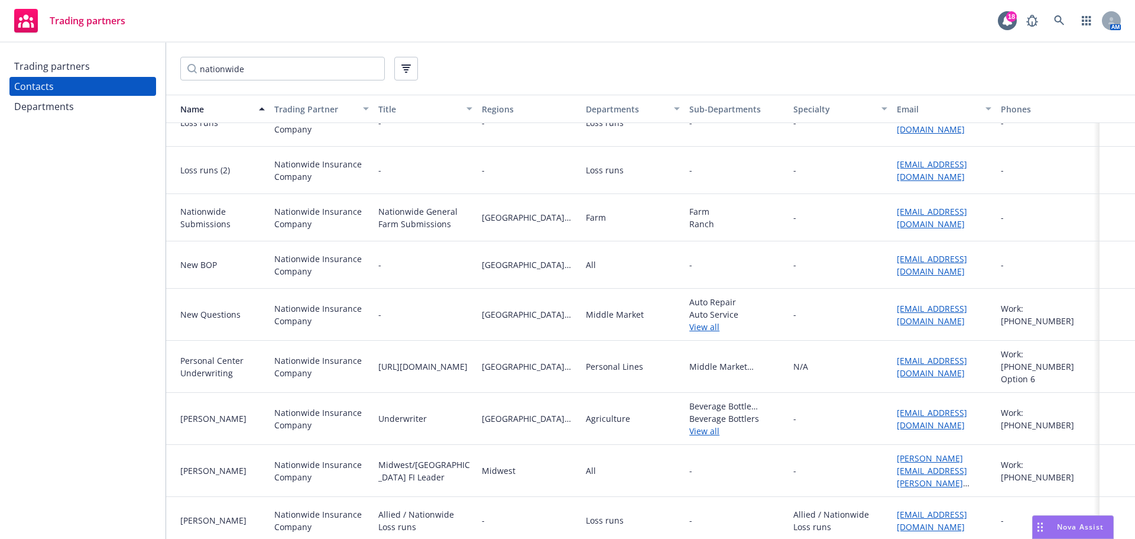
drag, startPoint x: 937, startPoint y: 326, endPoint x: 948, endPoint y: 331, distance: 11.6
click at [948, 331] on div "New Questions Nationwide Insurance Company - [GEOGRAPHIC_DATA][US_STATE] Middle…" at bounding box center [650, 315] width 969 height 52
copy div "[EMAIL_ADDRESS][DOMAIN_NAME]"
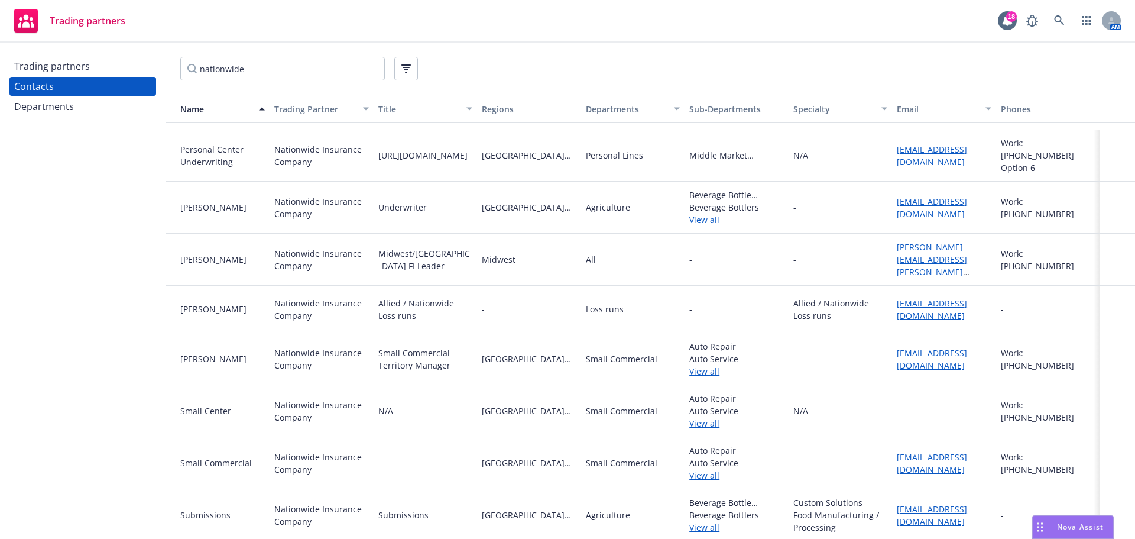
scroll to position [1585, 0]
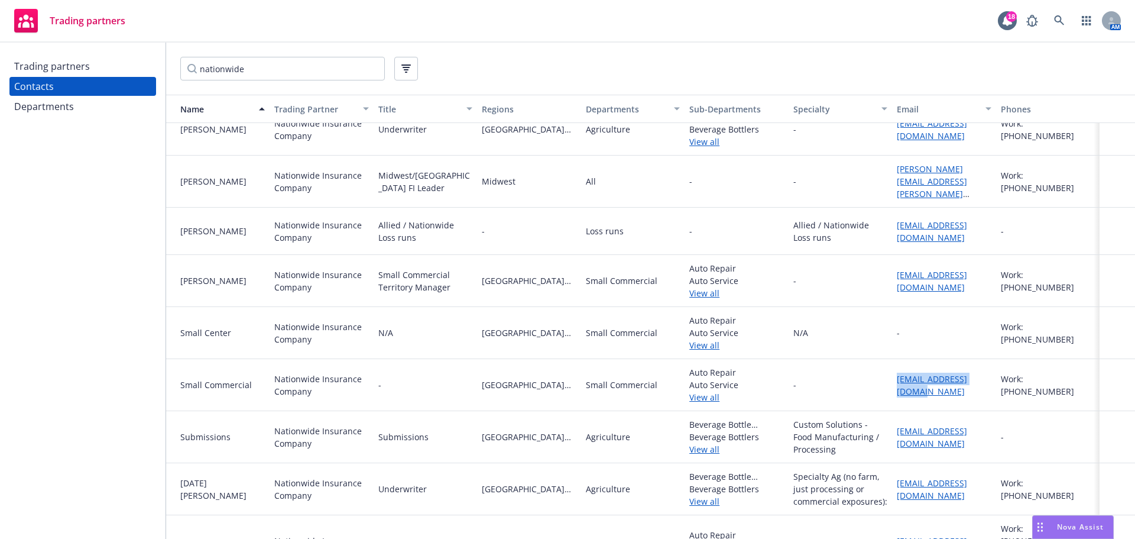
drag, startPoint x: 863, startPoint y: 365, endPoint x: 926, endPoint y: 390, distance: 67.4
click at [926, 390] on div "Small Commercial Nationwide Insurance Company - [GEOGRAPHIC_DATA][US_STATE] Sma…" at bounding box center [650, 385] width 969 height 52
copy div "[EMAIL_ADDRESS][DOMAIN_NAME]"
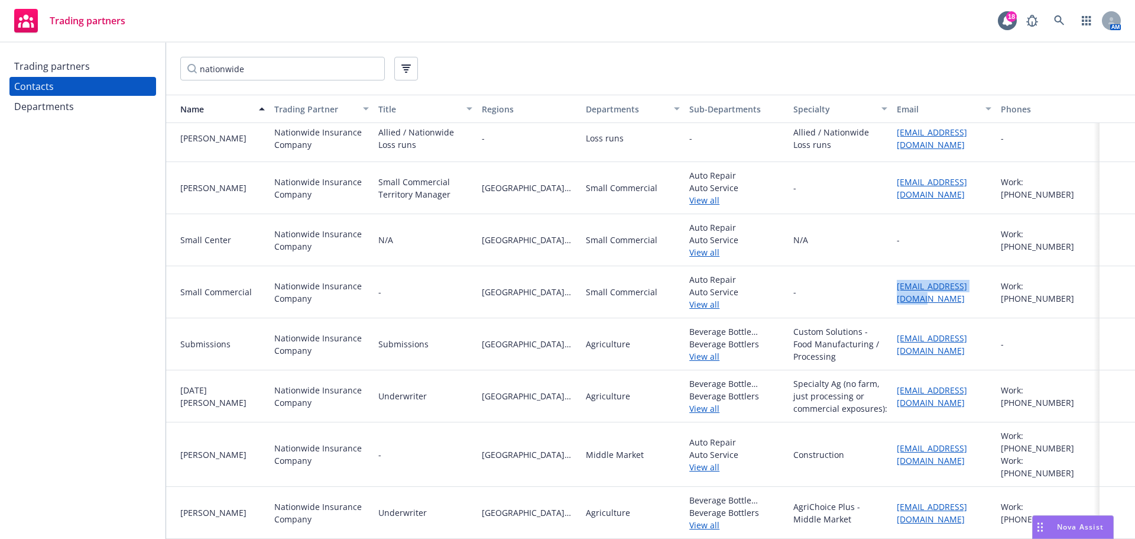
scroll to position [1703, 0]
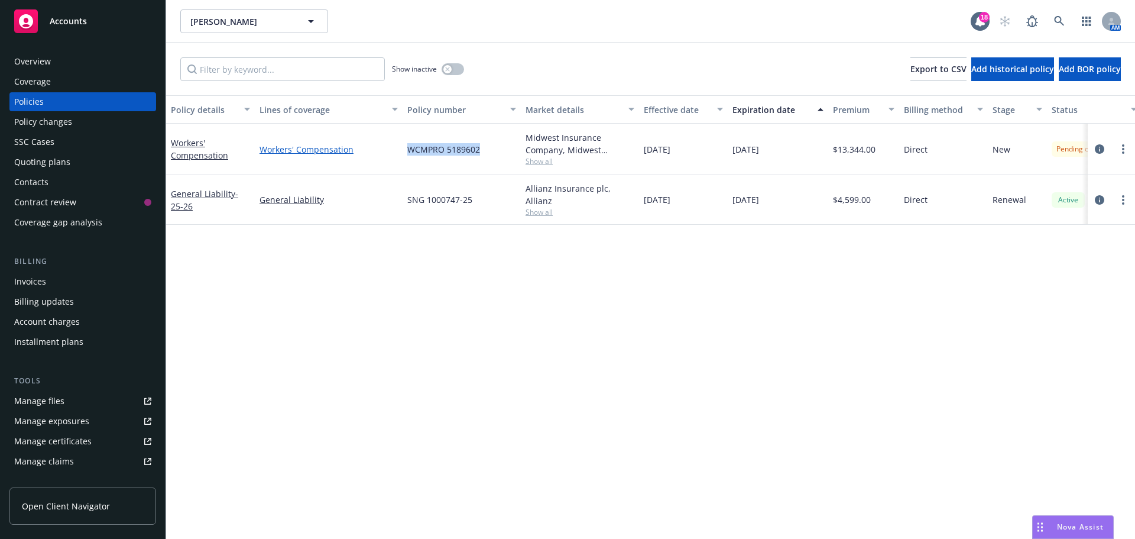
drag, startPoint x: 419, startPoint y: 147, endPoint x: 393, endPoint y: 148, distance: 26.0
click at [393, 148] on div "Workers' Compensation Workers' Compensation WCMPRO 5189602 Midwest Insurance Co…" at bounding box center [736, 149] width 1141 height 51
copy div "WCMPRO 5189602"
click at [1120, 152] on link "more" at bounding box center [1123, 149] width 14 height 14
drag, startPoint x: 1044, startPoint y: 318, endPoint x: 1029, endPoint y: 313, distance: 15.2
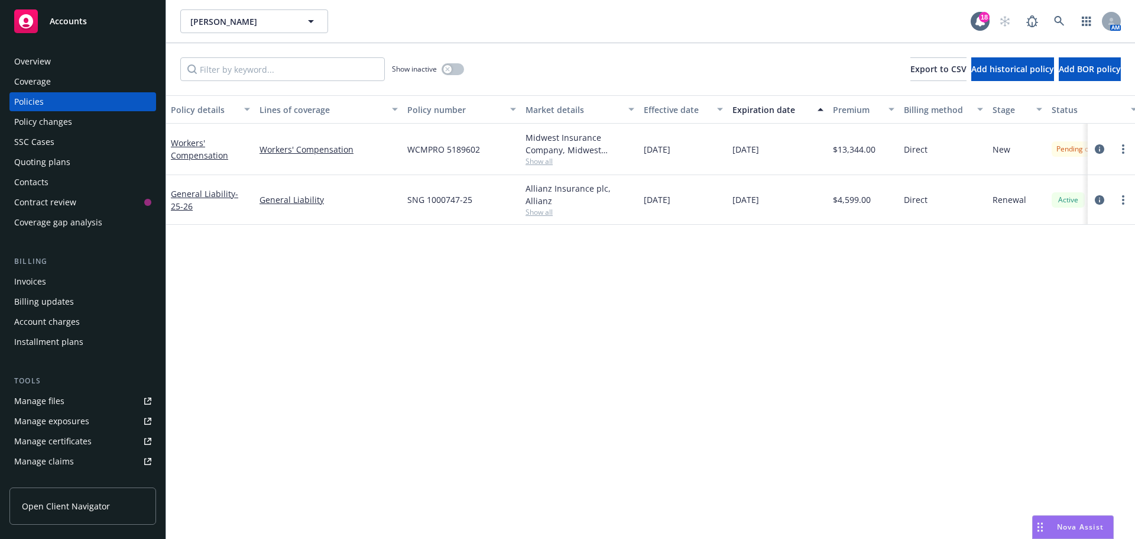
click at [1044, 318] on link "Copy logging email" at bounding box center [1060, 315] width 139 height 24
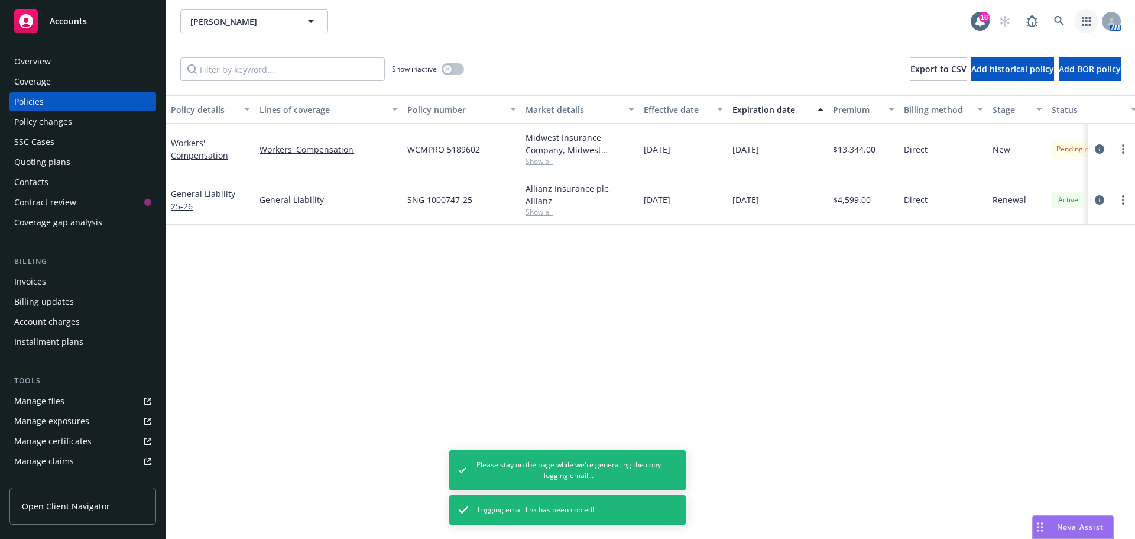
click at [1090, 21] on icon "button" at bounding box center [1086, 21] width 9 height 9
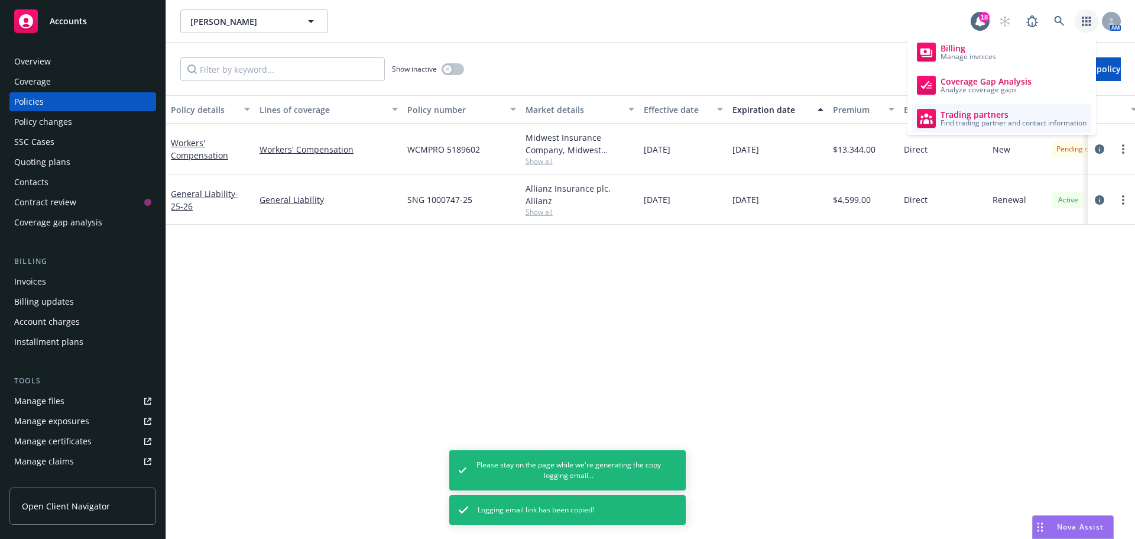
click at [999, 115] on span "Trading partners" at bounding box center [1014, 114] width 146 height 9
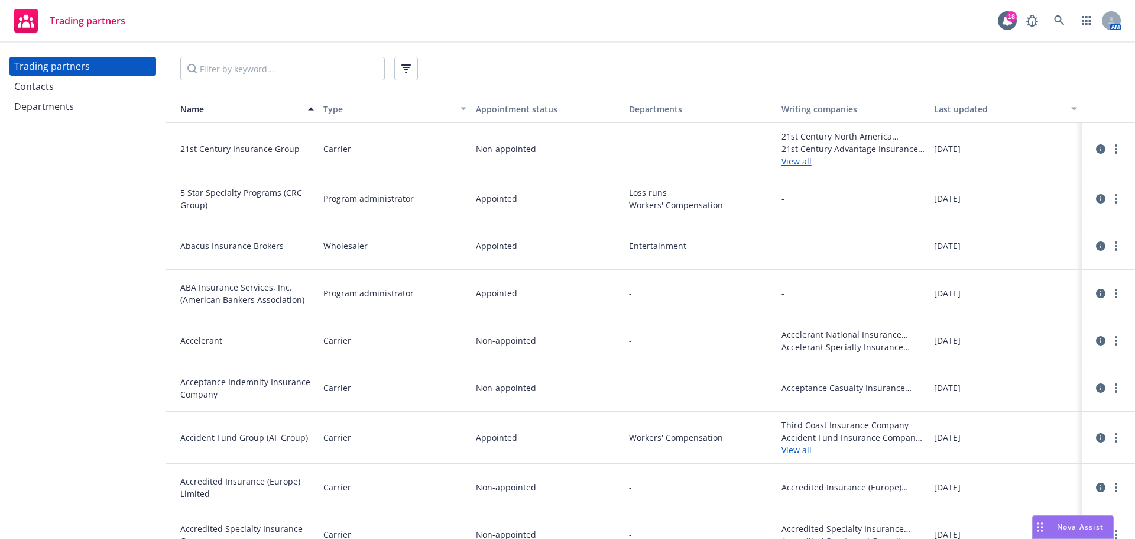
click at [50, 80] on div "Contacts" at bounding box center [34, 86] width 40 height 19
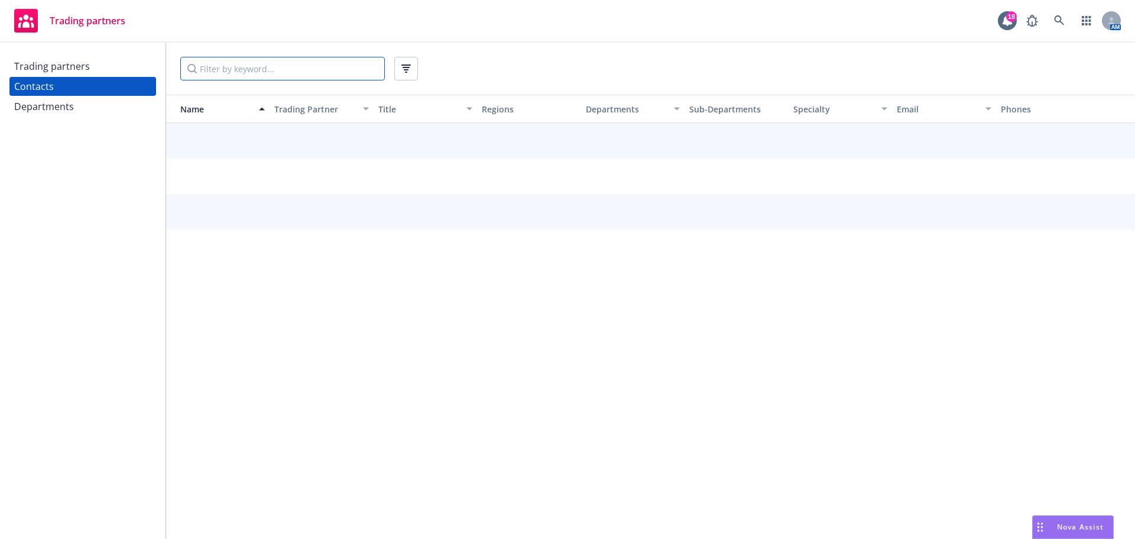
click at [288, 67] on input "Filter by keyword..." at bounding box center [282, 69] width 205 height 24
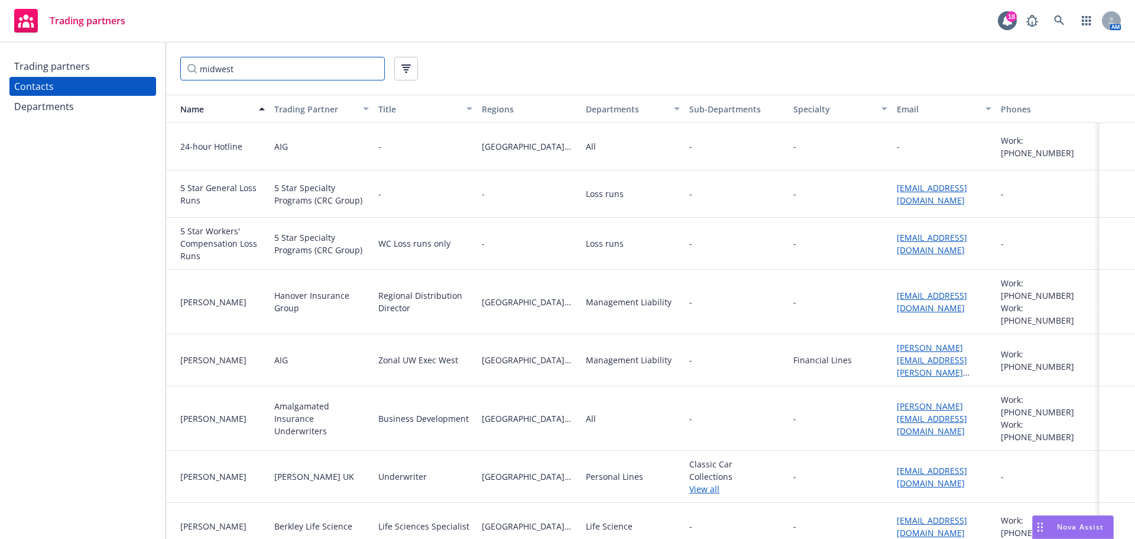
type input "midwest"
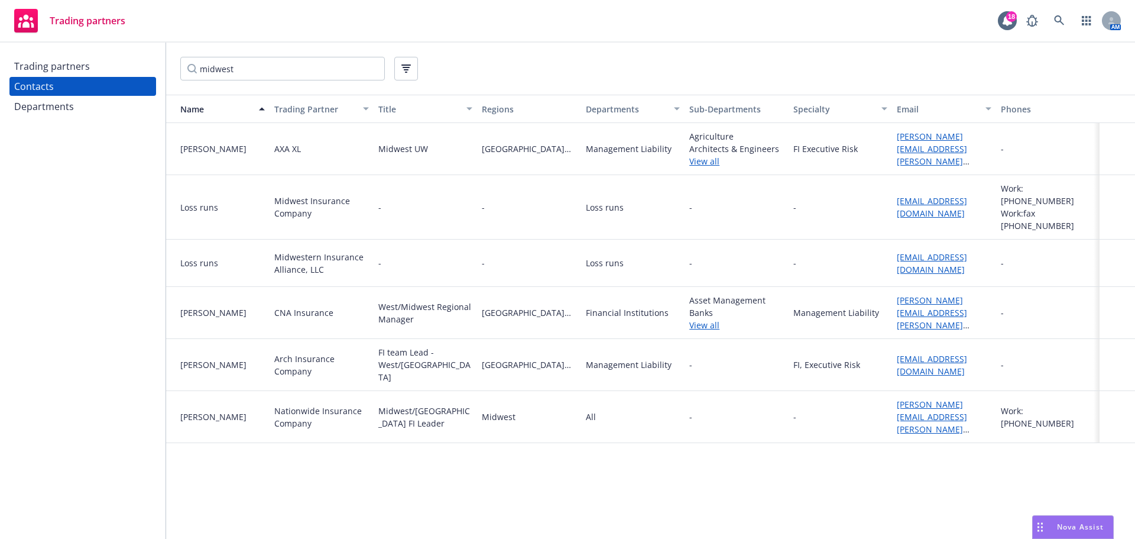
click at [86, 105] on div "Departments" at bounding box center [82, 106] width 137 height 19
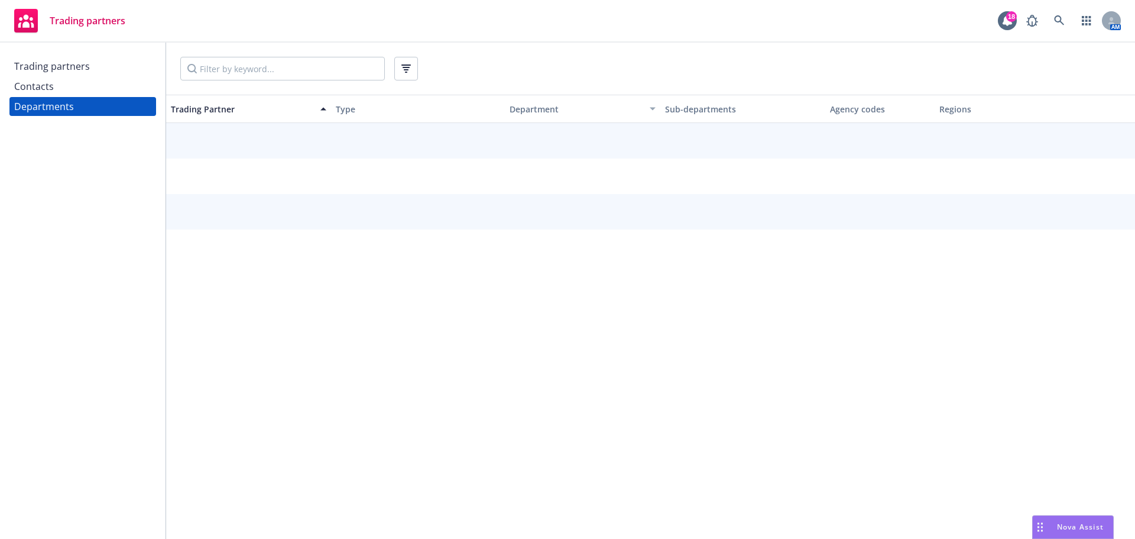
click at [89, 94] on div "Contacts" at bounding box center [82, 86] width 137 height 19
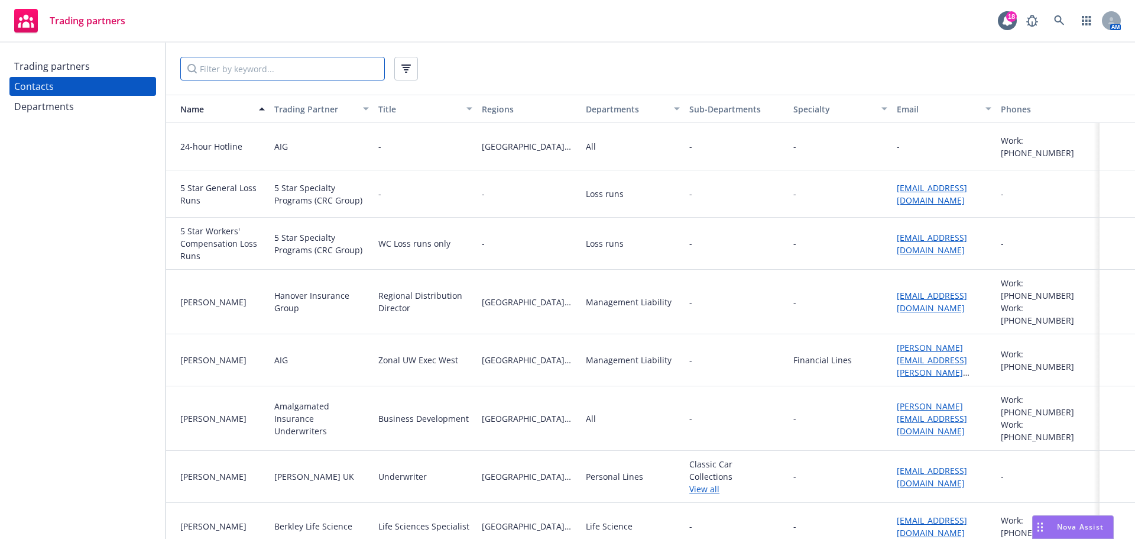
click at [262, 68] on input "Filter by keyword..." at bounding box center [282, 69] width 205 height 24
type input "midwest"
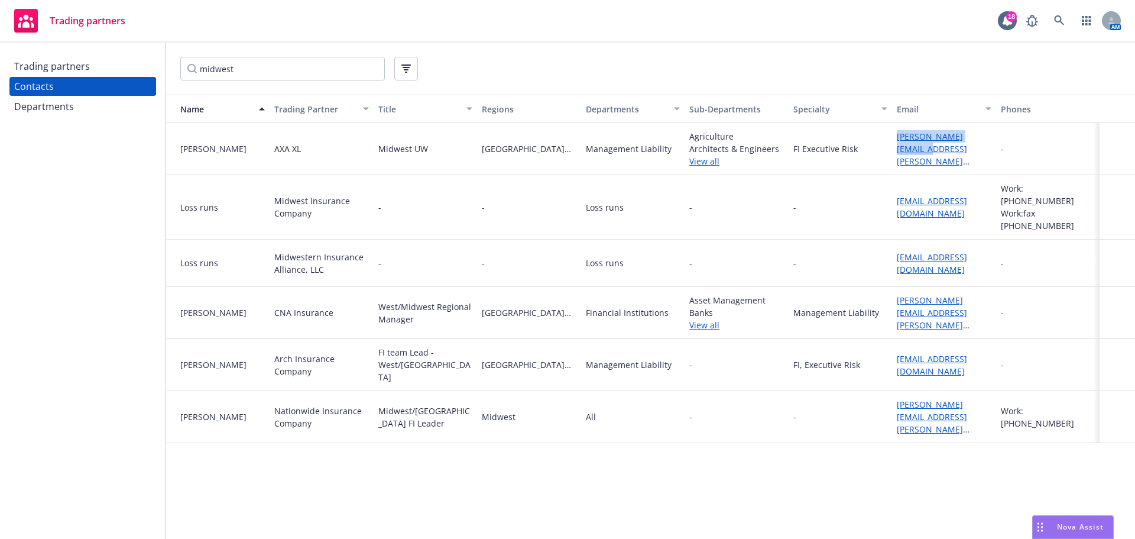
drag, startPoint x: 987, startPoint y: 147, endPoint x: 898, endPoint y: 153, distance: 89.5
click at [898, 153] on div "alex.garcia@axaxl.com" at bounding box center [943, 149] width 103 height 52
drag, startPoint x: 951, startPoint y: 406, endPoint x: 872, endPoint y: 376, distance: 84.6
click at [872, 391] on div "Rob Fuchs Nationwide Insurance Company Midwest/West Region FI Leader Midwest Al…" at bounding box center [650, 417] width 969 height 52
copy div "robert.fuchs@nationwide.com"
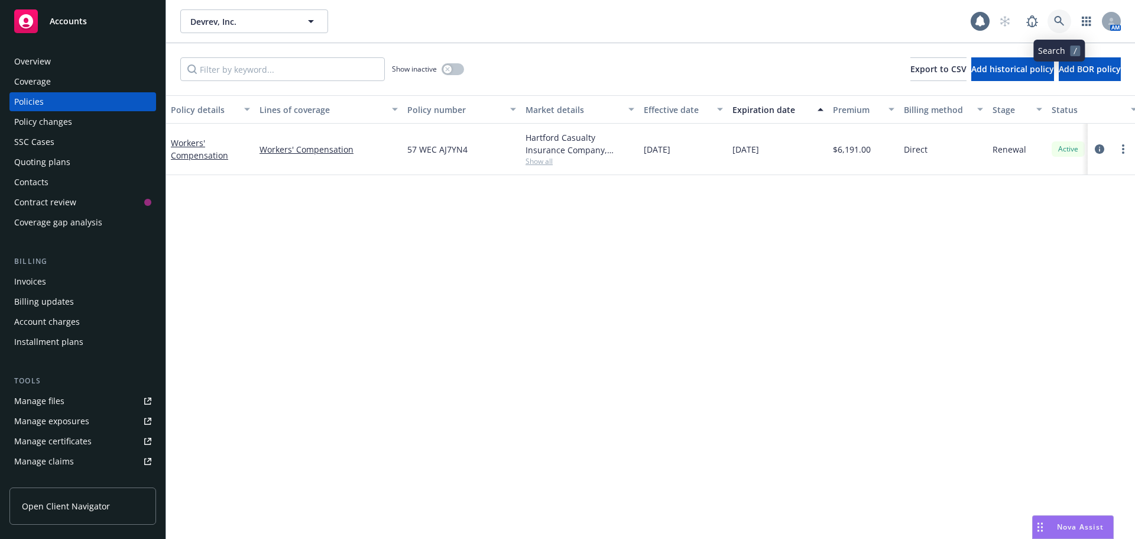
click at [1060, 25] on icon at bounding box center [1059, 21] width 11 height 11
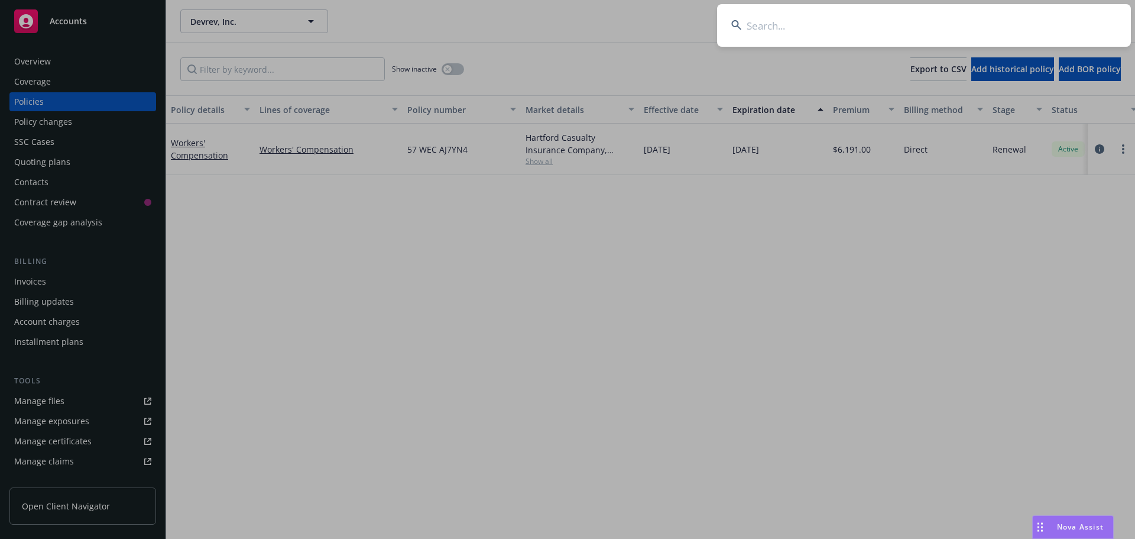
click at [833, 34] on input at bounding box center [924, 25] width 414 height 43
paste input "[PHONE_NUMBER]"
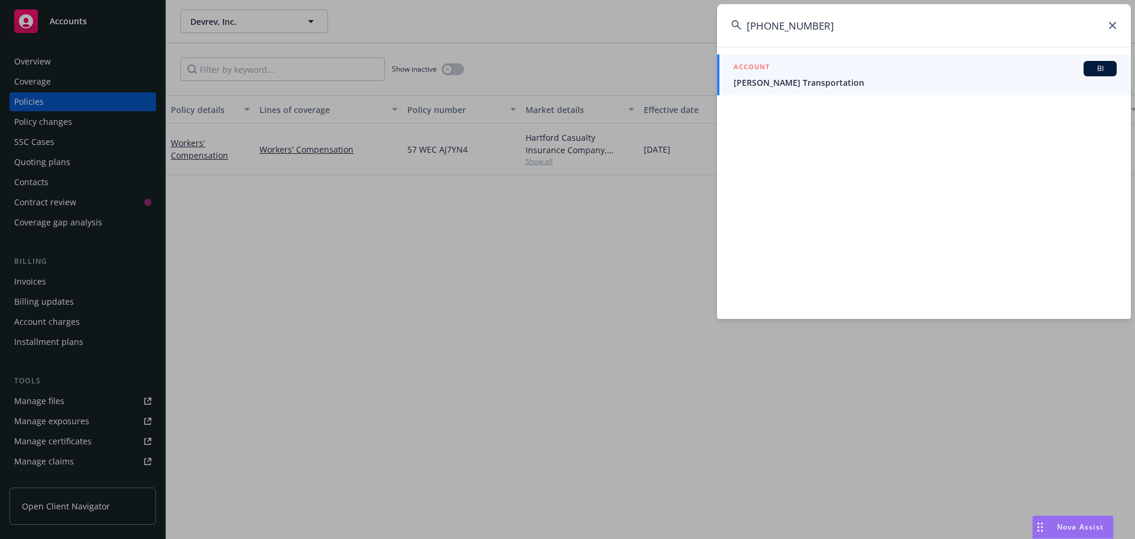
type input "[PHONE_NUMBER]"
click at [825, 88] on span "[PERSON_NAME] Transportation" at bounding box center [925, 82] width 383 height 12
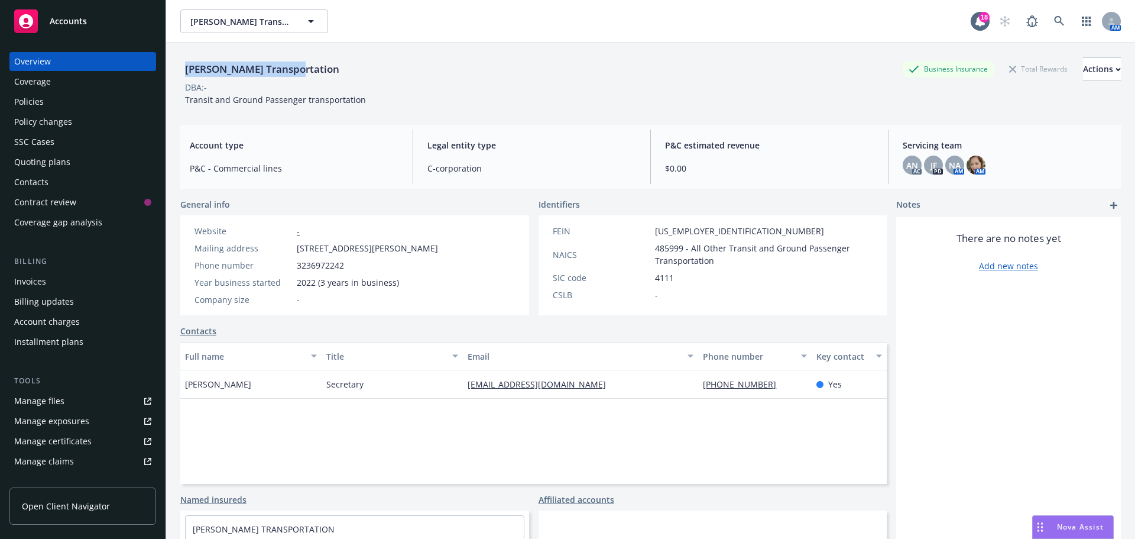
drag, startPoint x: 309, startPoint y: 71, endPoint x: 189, endPoint y: 72, distance: 120.0
click at [189, 72] on div "[PERSON_NAME] Transportation Business Insurance Total Rewards Actions" at bounding box center [650, 69] width 941 height 24
copy div "[PERSON_NAME] Transportation"
